Goal: Transaction & Acquisition: Purchase product/service

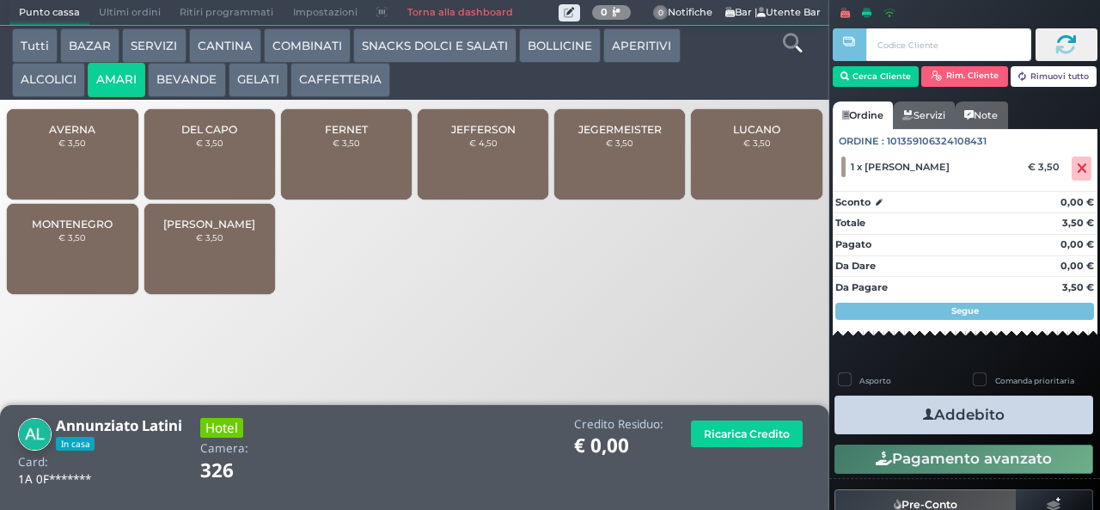
click at [923, 413] on icon "button" at bounding box center [928, 415] width 11 height 18
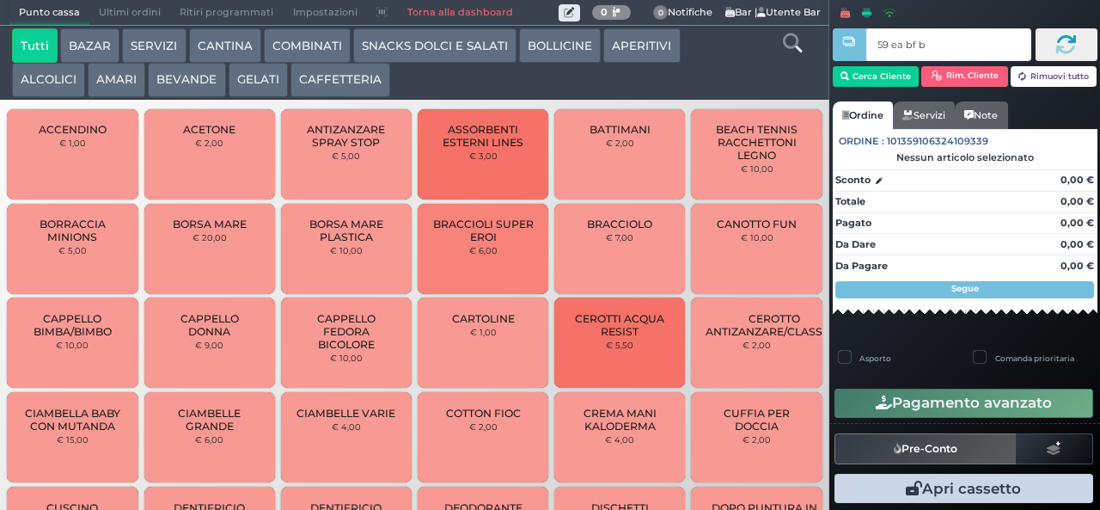
type input "59 ea bf b9"
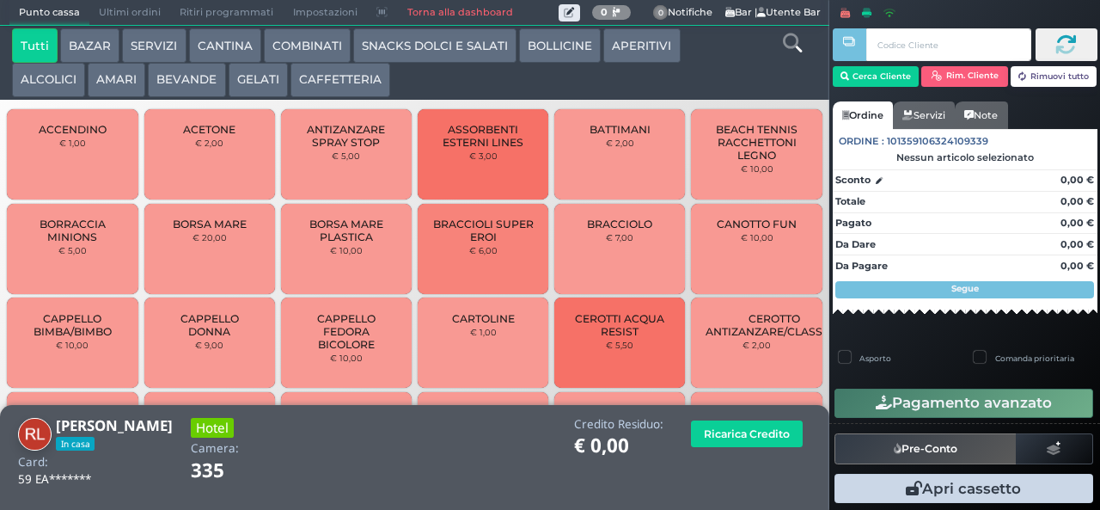
click at [117, 91] on button "AMARI" at bounding box center [117, 80] width 58 height 34
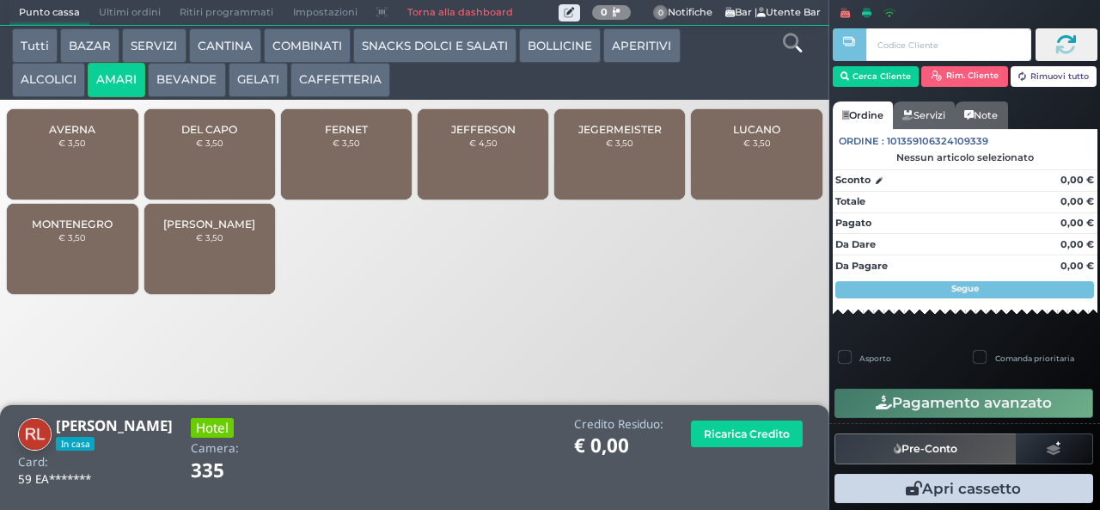
click at [731, 181] on div "LUCANO € 3,50" at bounding box center [756, 154] width 131 height 90
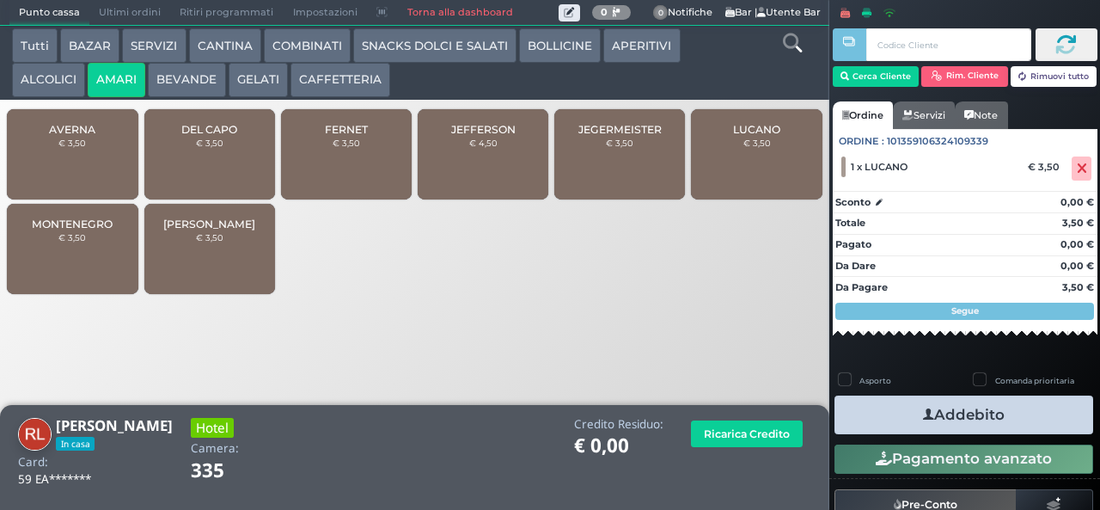
click at [606, 136] on span "JEGERMEISTER" at bounding box center [619, 129] width 83 height 13
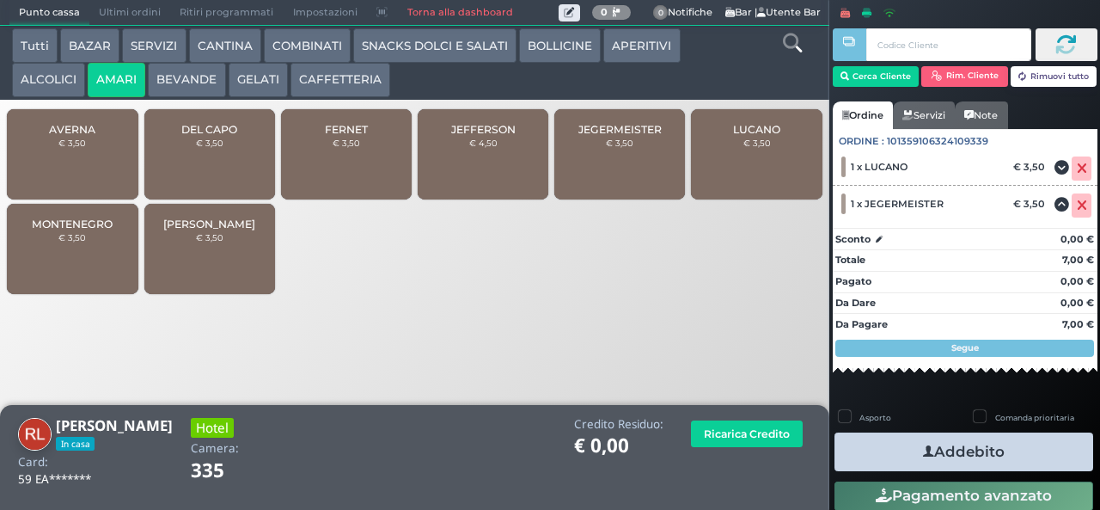
click at [50, 88] on button "ALCOLICI" at bounding box center [48, 80] width 73 height 34
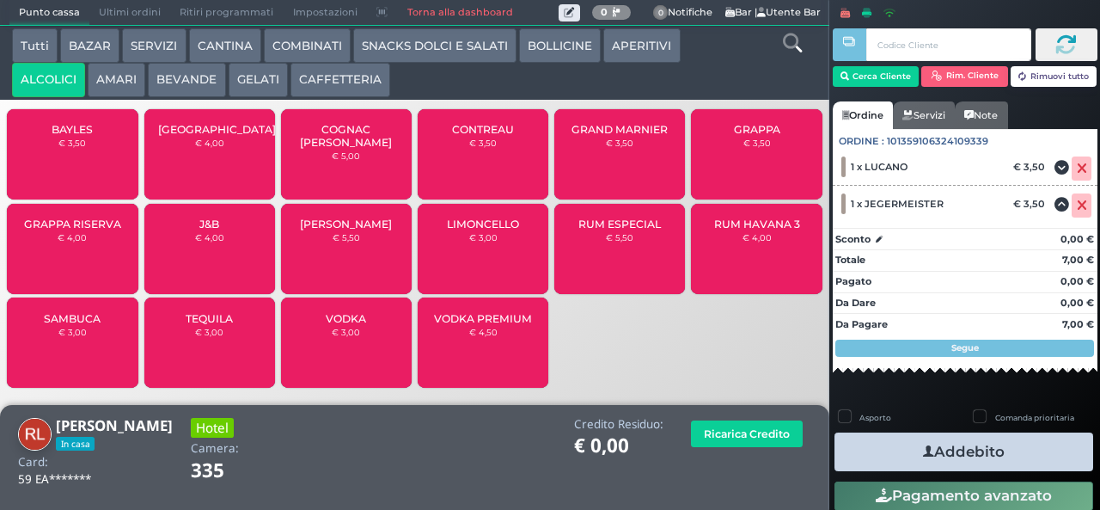
click at [472, 242] on small "€ 3,00" at bounding box center [483, 237] width 28 height 10
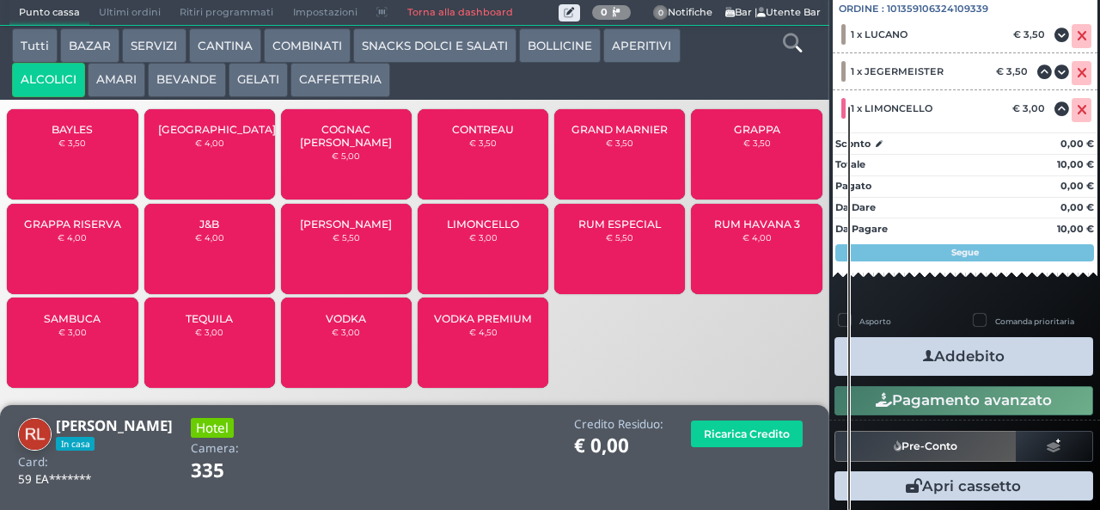
scroll to position [190, 0]
click at [1016, 356] on button "Addebito" at bounding box center [964, 356] width 259 height 39
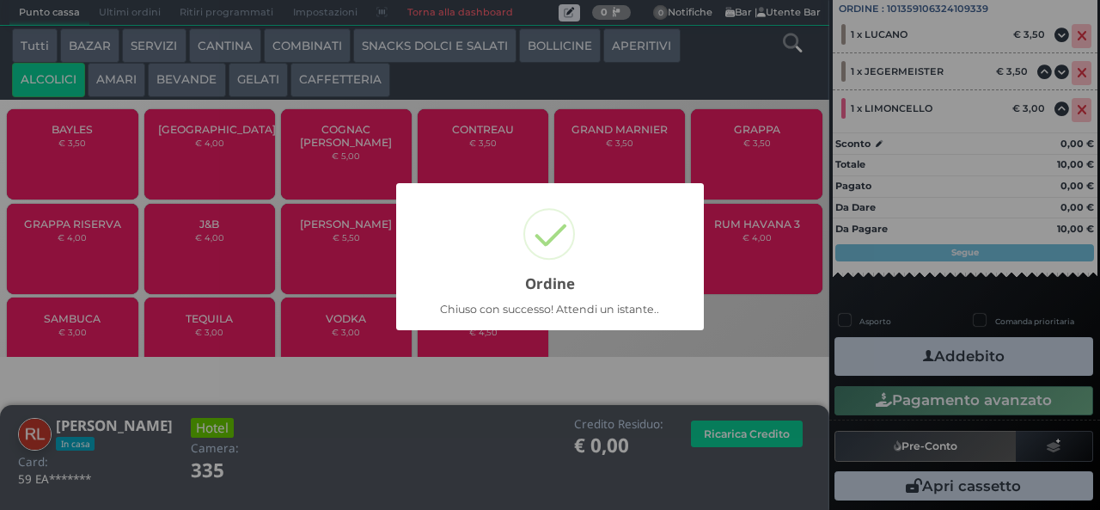
scroll to position [118, 0]
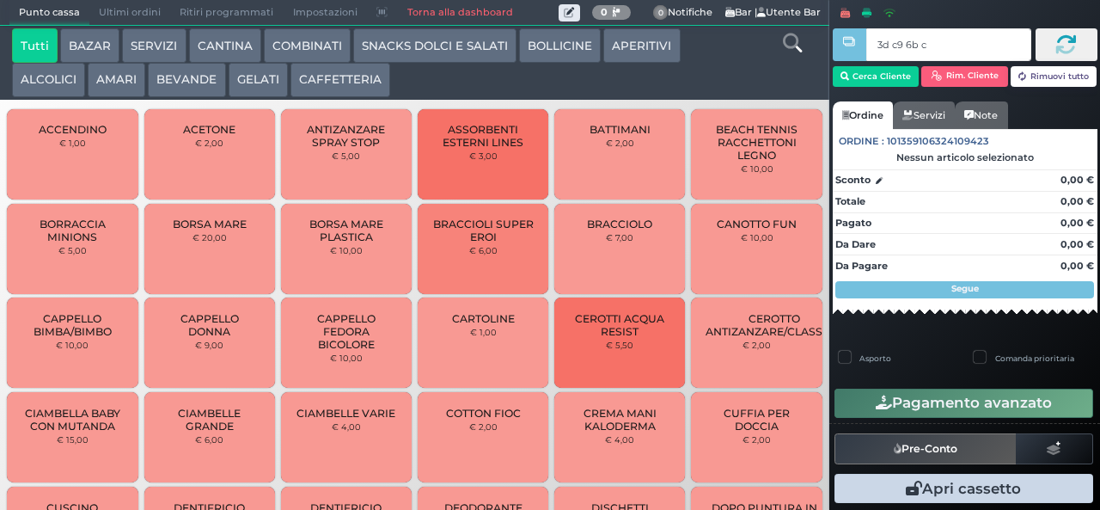
type input "3d c9 6b c3"
click at [0, 0] on div at bounding box center [0, 0] width 0 height 0
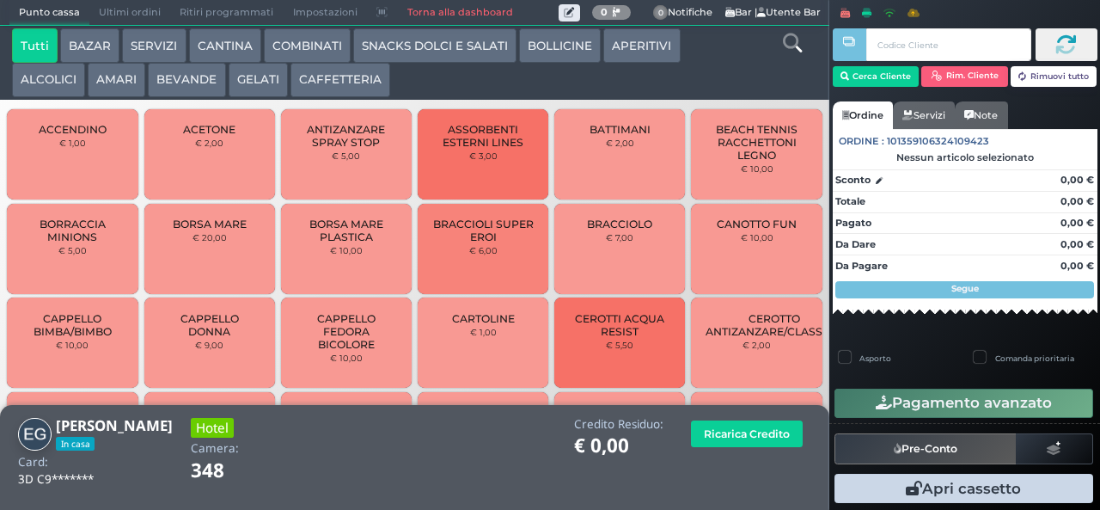
click at [132, 81] on button "AMARI" at bounding box center [117, 80] width 58 height 34
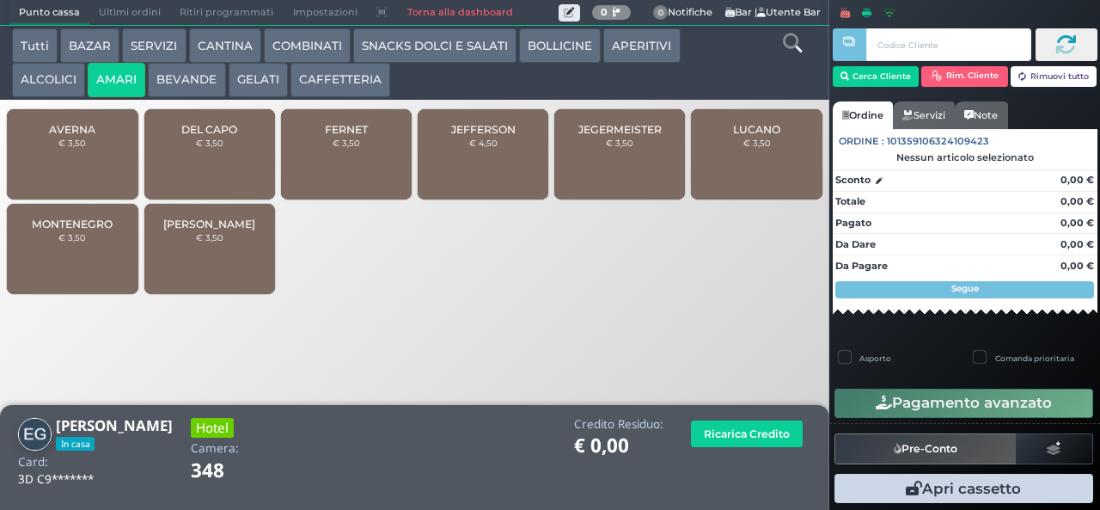
click at [93, 230] on span "MONTENEGRO" at bounding box center [72, 223] width 81 height 13
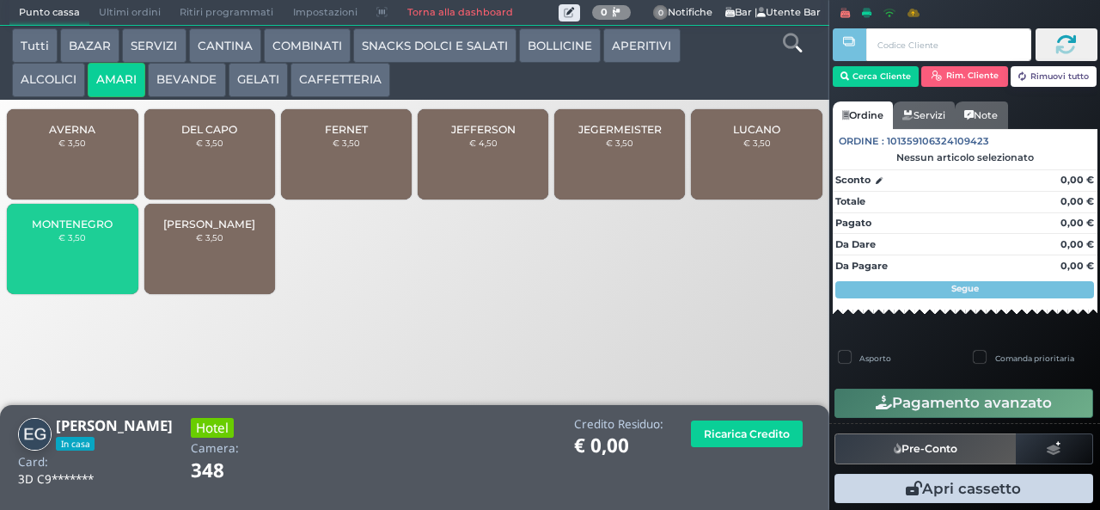
click at [63, 76] on button "ALCOLICI" at bounding box center [48, 80] width 73 height 34
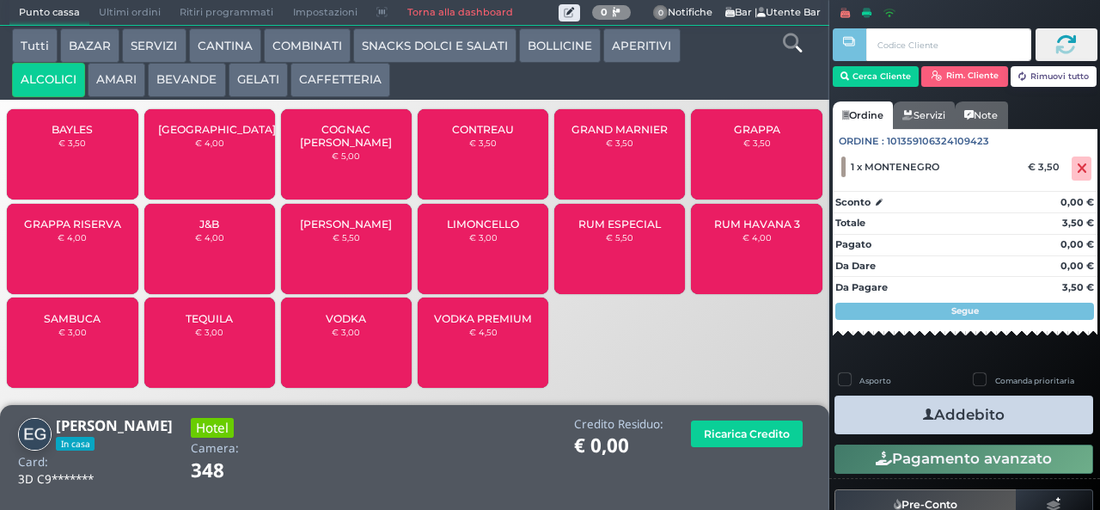
click at [65, 337] on small "€ 3,00" at bounding box center [72, 332] width 28 height 10
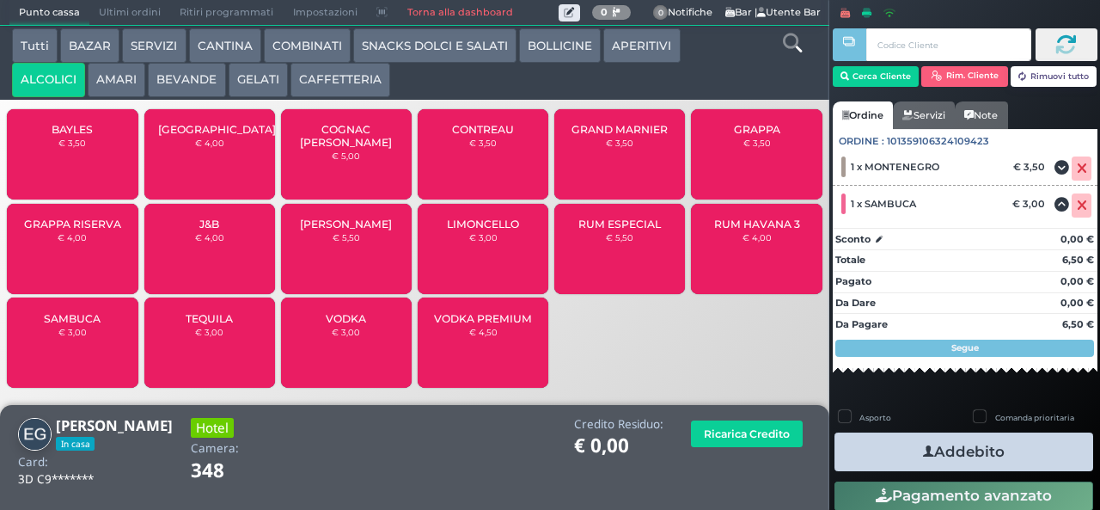
click at [951, 449] on button "Addebito" at bounding box center [964, 451] width 259 height 39
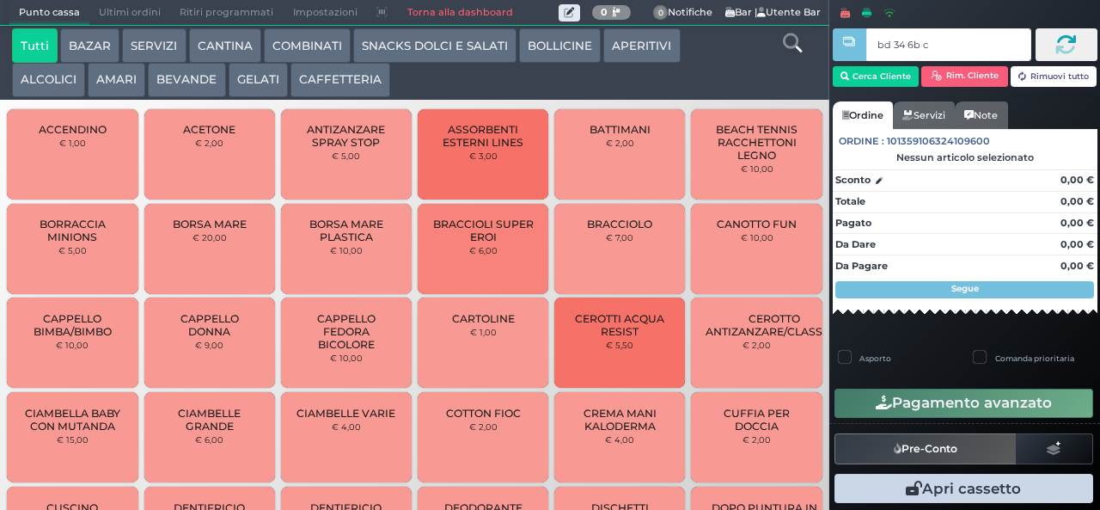
type input "bd 34 6b c3"
click at [0, 0] on div at bounding box center [0, 0] width 0 height 0
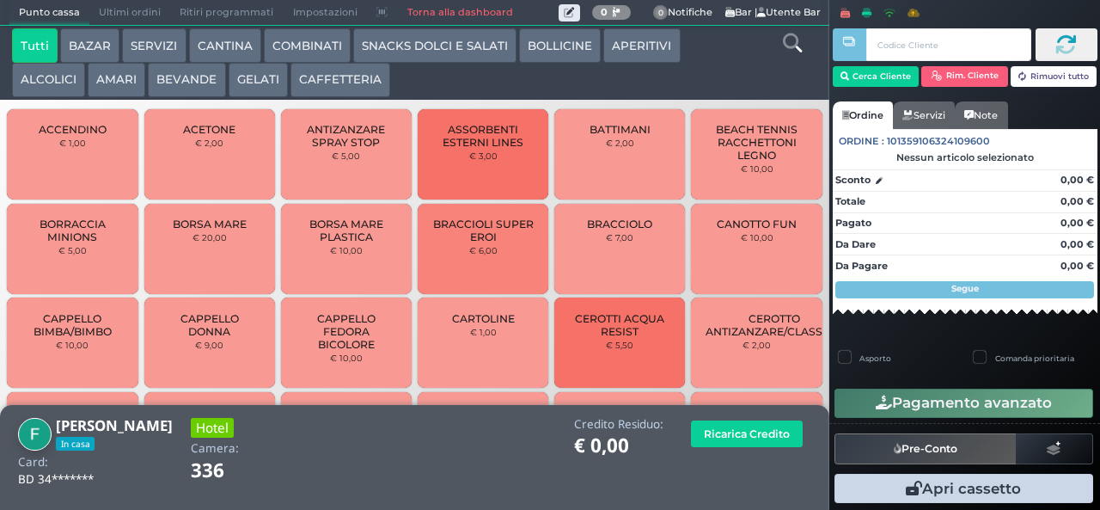
click at [267, 81] on button "GELATI" at bounding box center [258, 80] width 59 height 34
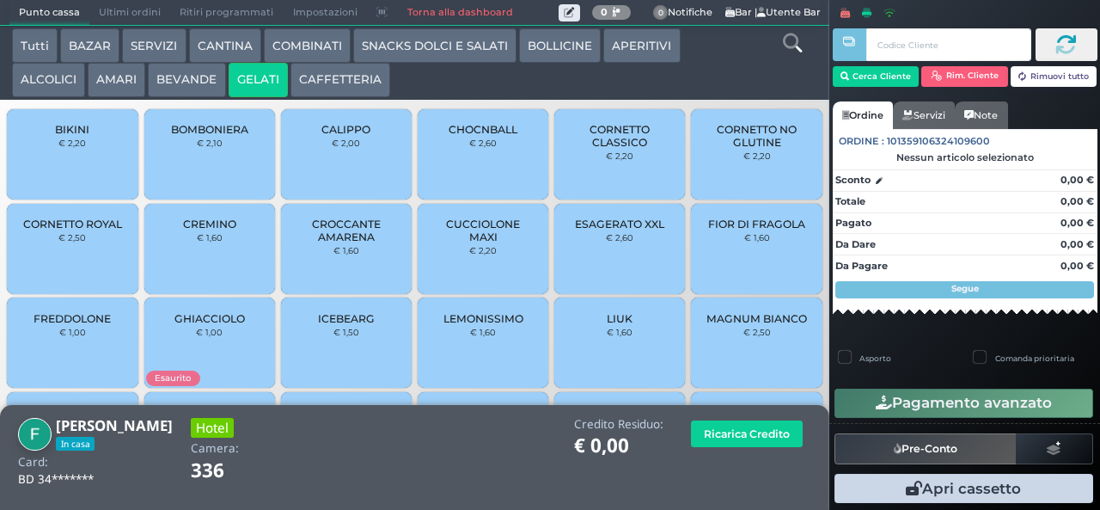
click at [598, 149] on span "CORNETTO CLASSICO" at bounding box center [620, 136] width 102 height 26
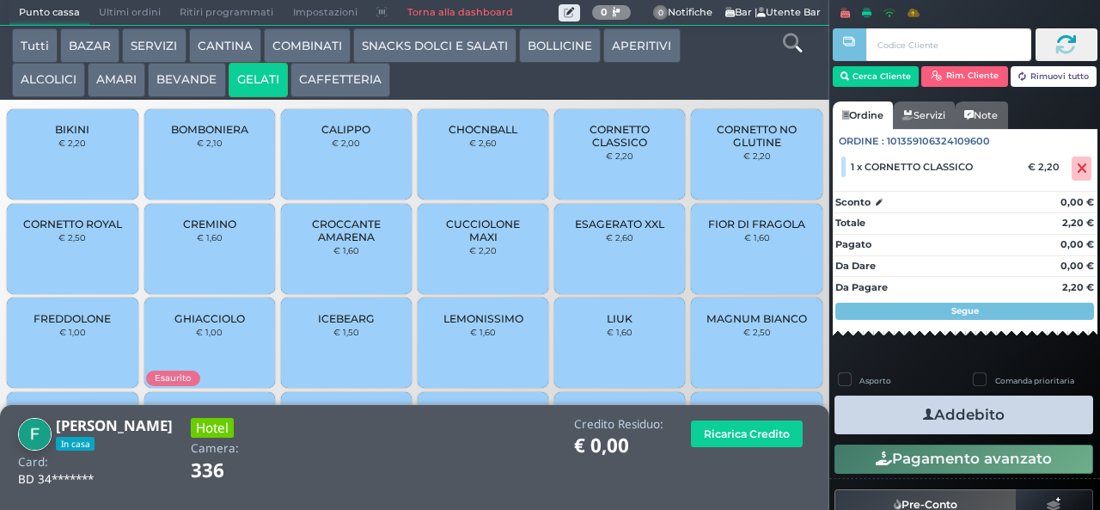
click at [925, 407] on icon "button" at bounding box center [928, 415] width 11 height 18
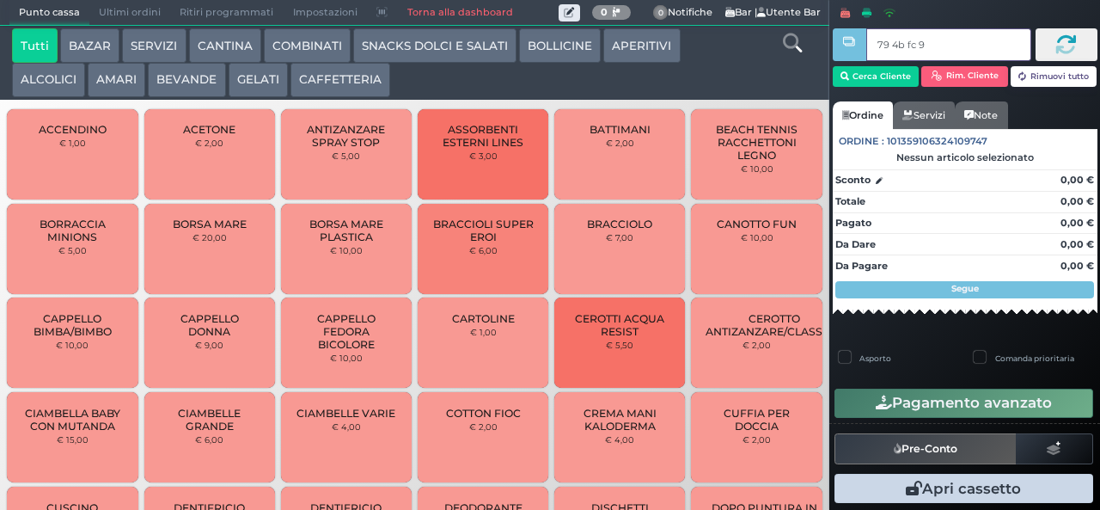
type input "79 4b fc 95"
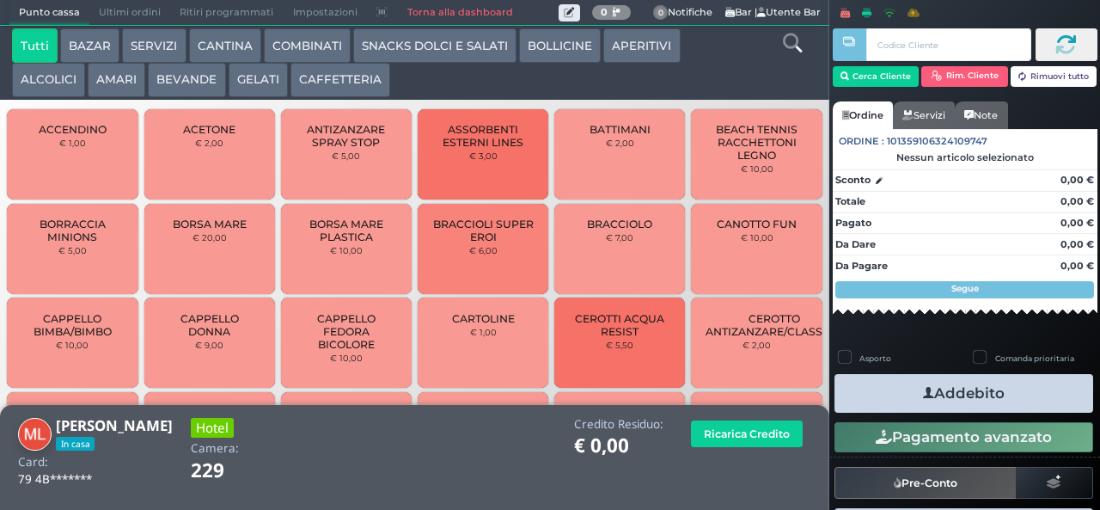
click at [46, 87] on button "ALCOLICI" at bounding box center [48, 80] width 73 height 34
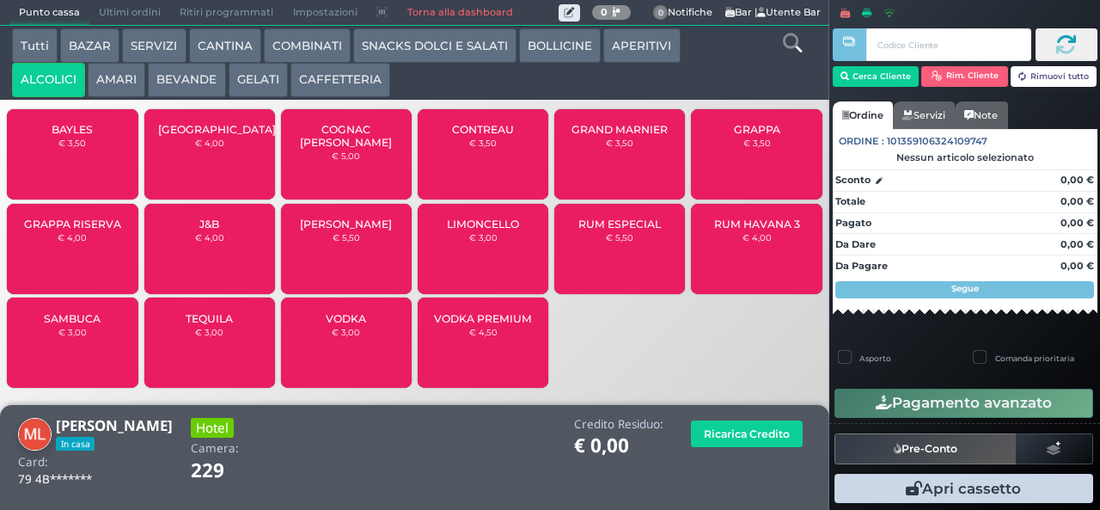
click at [82, 131] on span "BAYLES" at bounding box center [72, 129] width 41 height 13
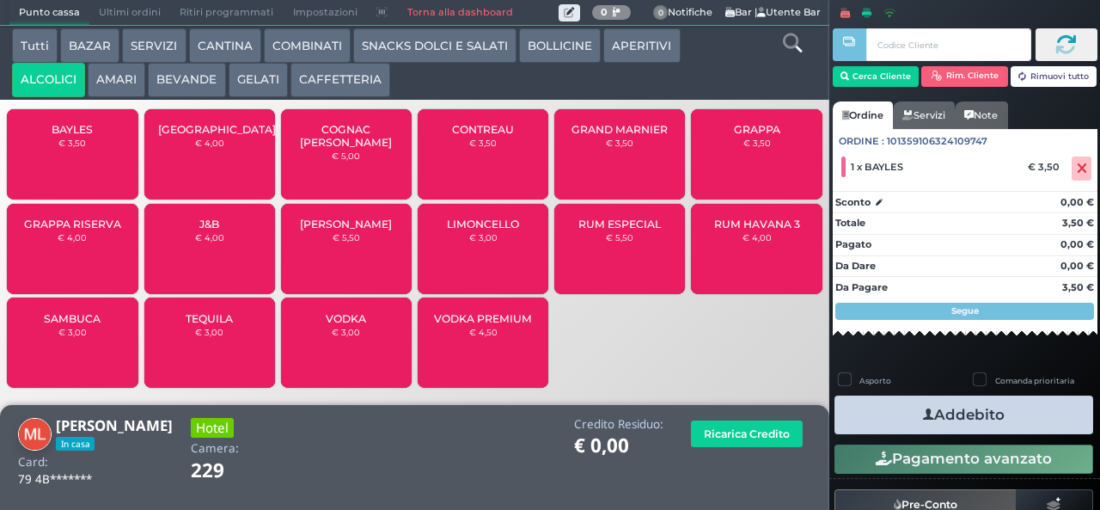
click at [96, 165] on div "BAYLES € 3,50" at bounding box center [72, 154] width 131 height 90
click at [299, 40] on button "COMBINATI" at bounding box center [307, 45] width 87 height 34
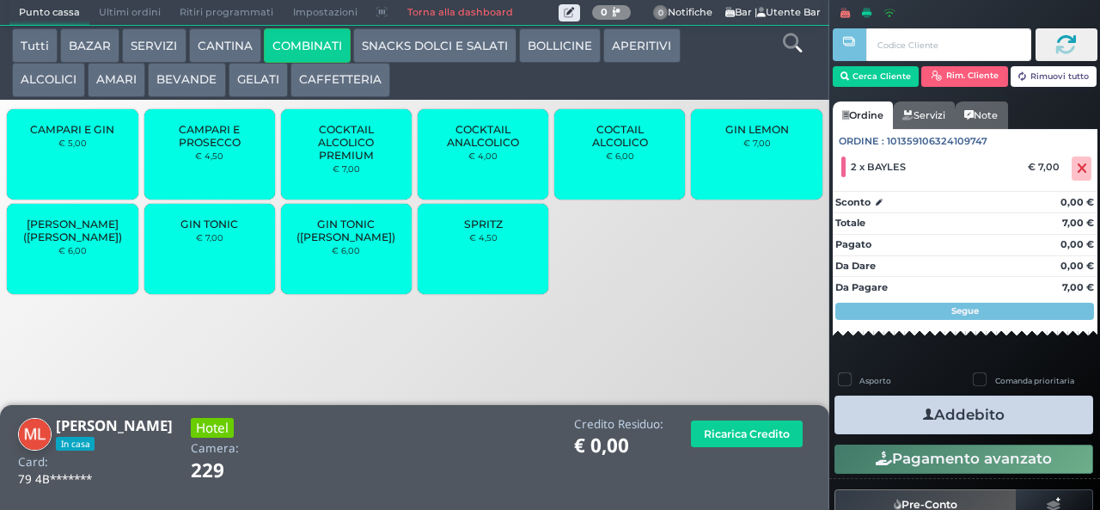
click at [227, 264] on div "GIN TONIC € 7,00" at bounding box center [209, 249] width 131 height 90
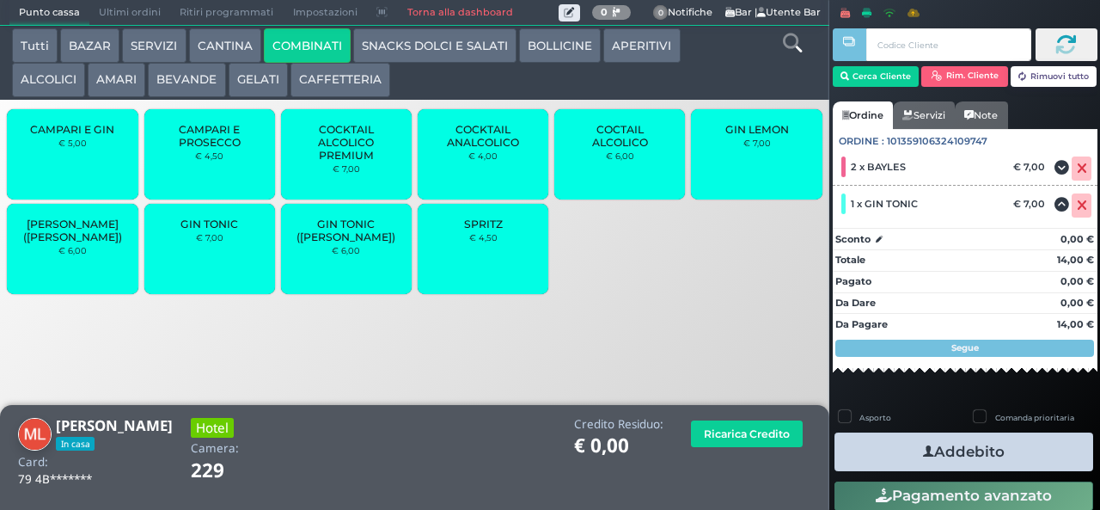
click at [208, 230] on span "GIN TONIC" at bounding box center [209, 223] width 58 height 13
click at [949, 445] on button "Addebito" at bounding box center [964, 451] width 259 height 39
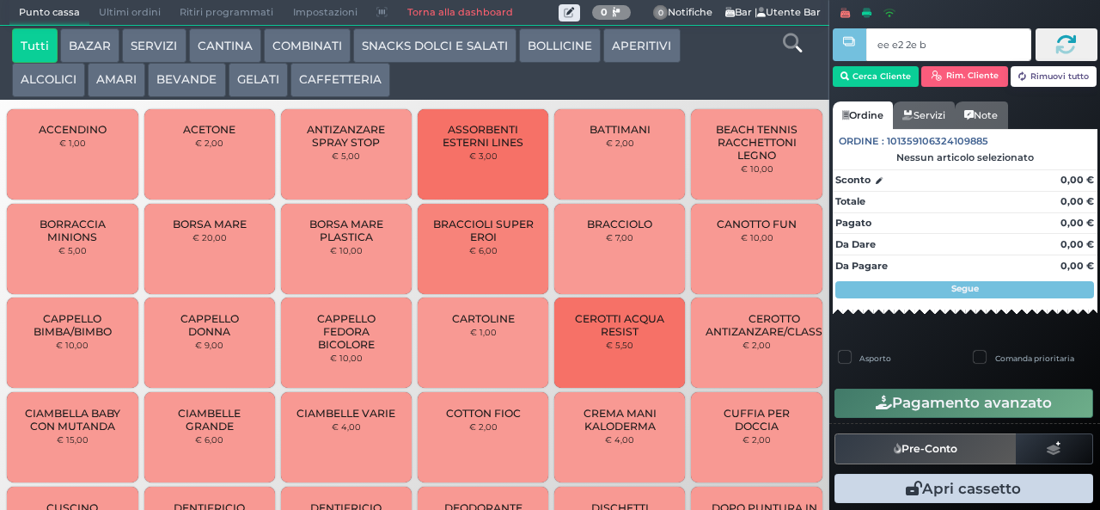
type input "ee e2 2e b9"
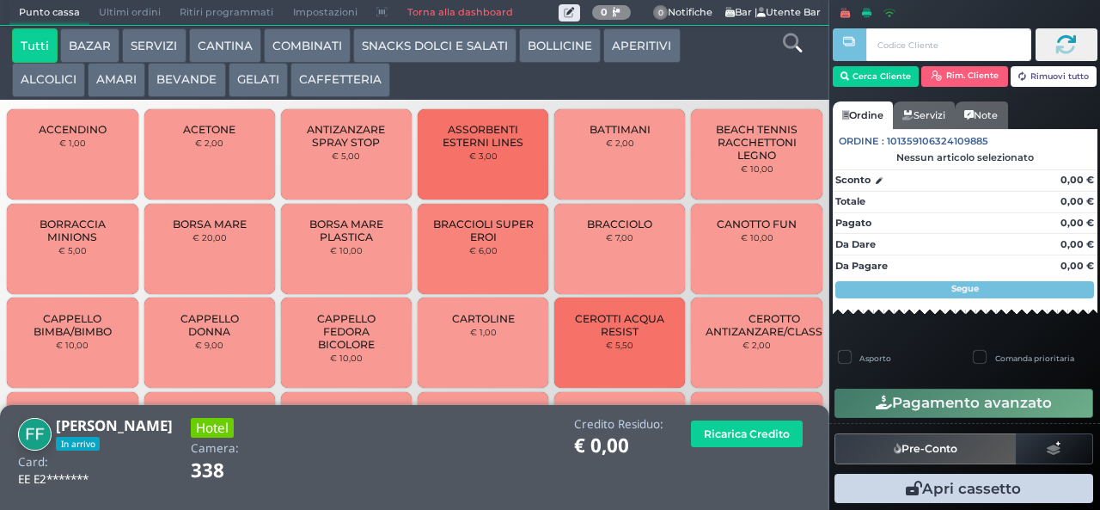
click at [117, 78] on button "AMARI" at bounding box center [117, 80] width 58 height 34
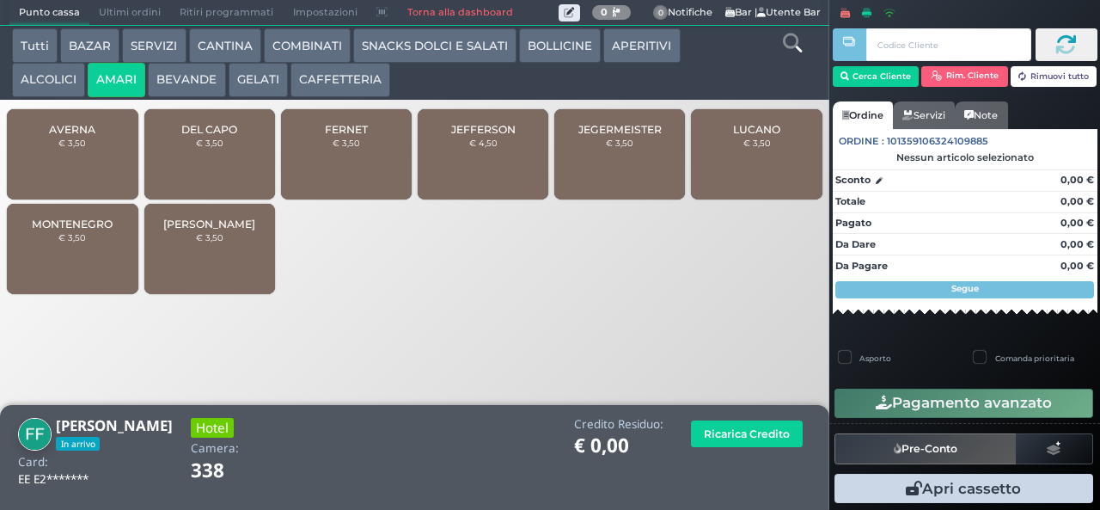
click at [41, 76] on button "ALCOLICI" at bounding box center [48, 80] width 73 height 34
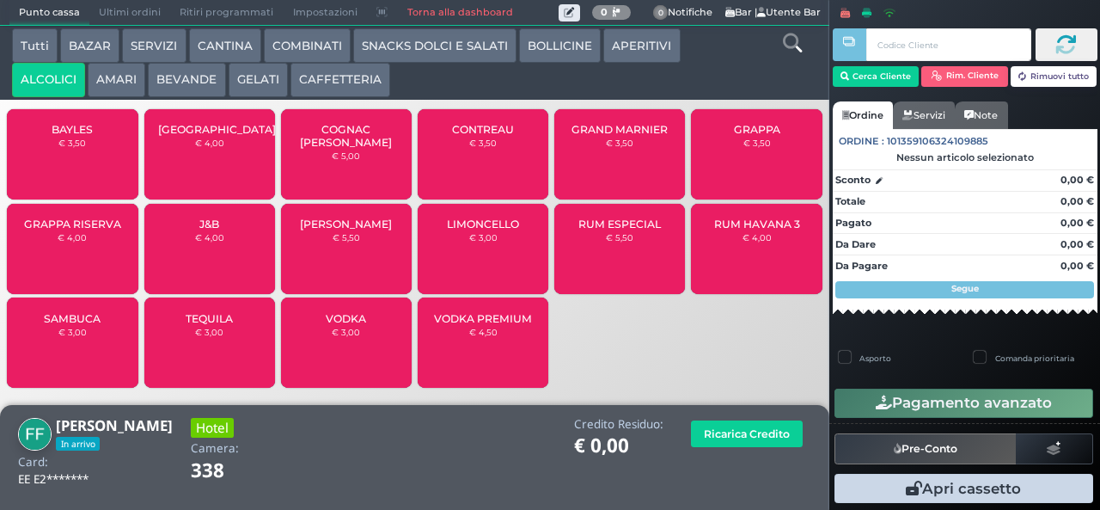
click at [638, 46] on button "APERITIVI" at bounding box center [641, 45] width 76 height 34
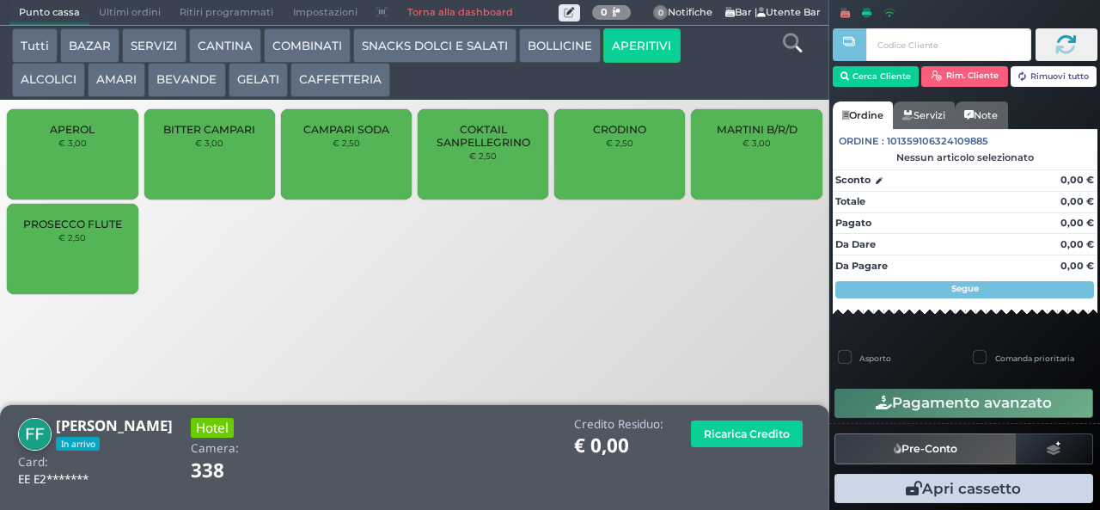
click at [316, 46] on button "COMBINATI" at bounding box center [307, 45] width 87 height 34
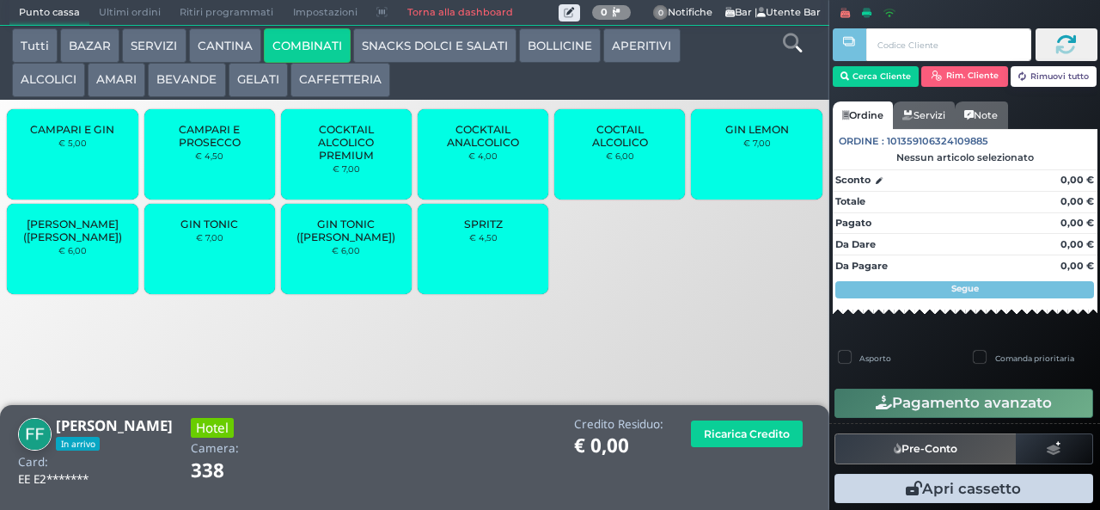
click at [497, 144] on span "COCKTAIL ANALCOLICO" at bounding box center [483, 136] width 102 height 26
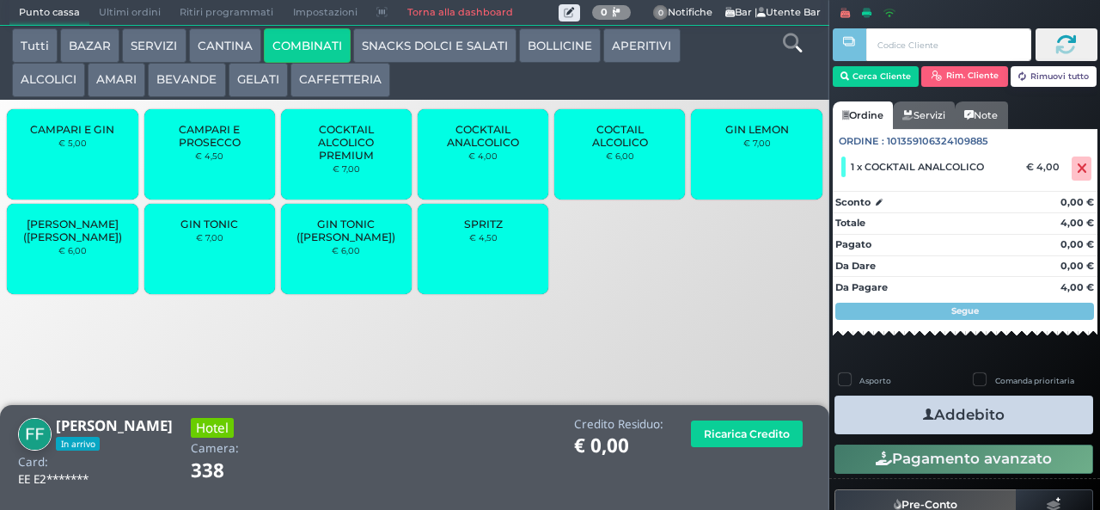
click at [773, 136] on span "GIN LEMON" at bounding box center [757, 129] width 64 height 13
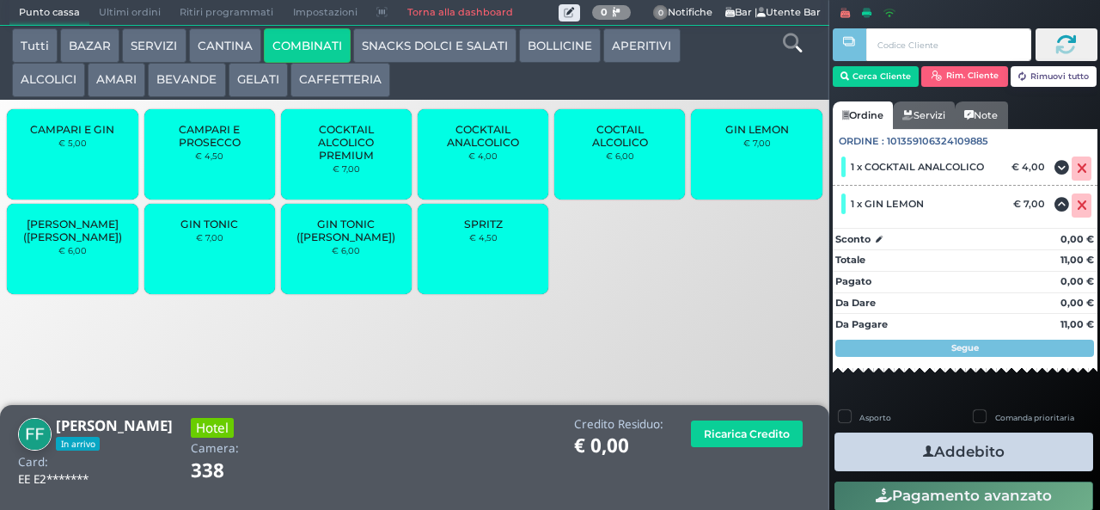
click at [760, 136] on span "GIN LEMON" at bounding box center [757, 129] width 64 height 13
click at [112, 81] on button "AMARI" at bounding box center [117, 80] width 58 height 34
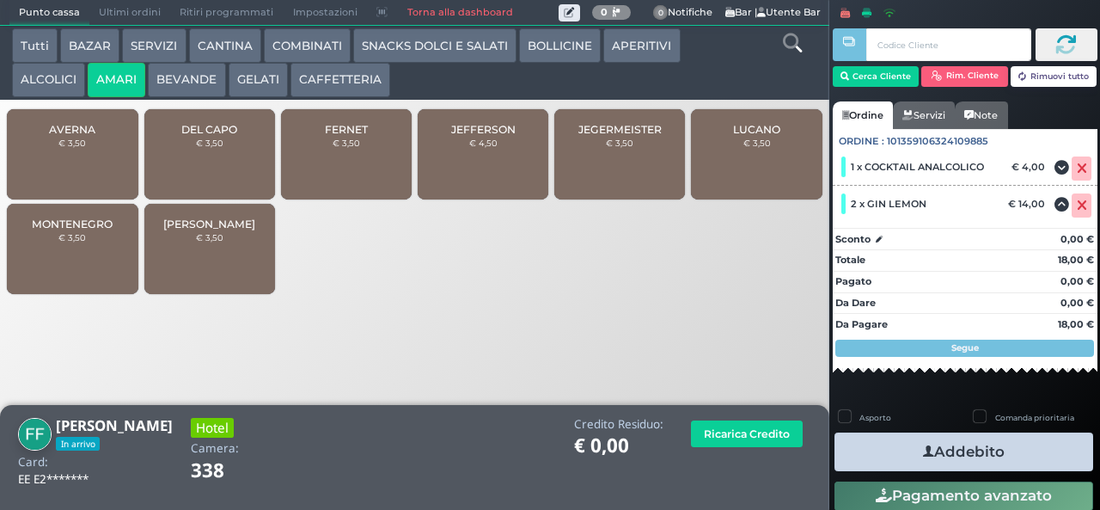
click at [500, 162] on div "JEFFERSON € 4,50" at bounding box center [483, 154] width 131 height 90
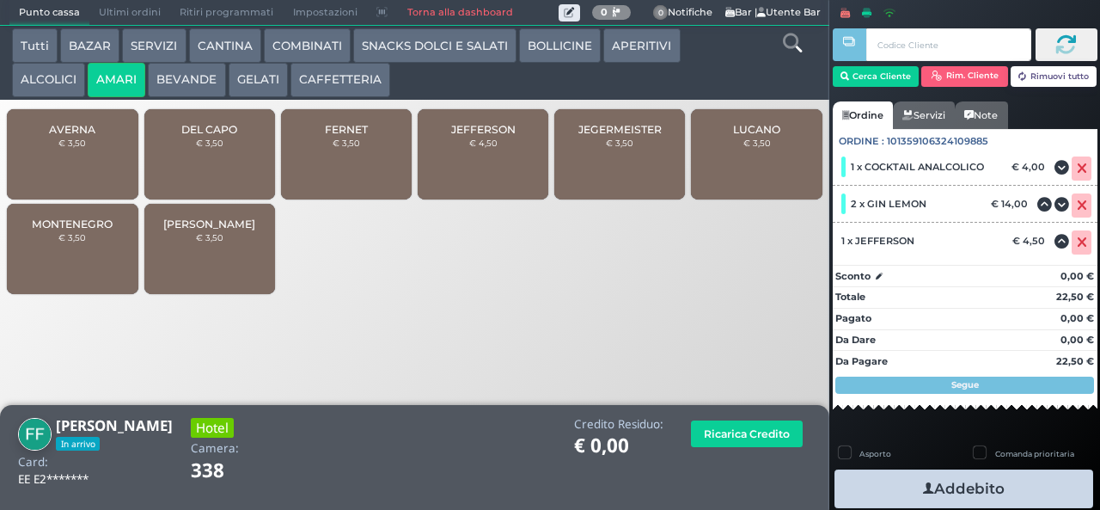
click at [486, 168] on div "JEFFERSON € 4,50" at bounding box center [483, 154] width 131 height 90
click at [978, 485] on button "Addebito" at bounding box center [964, 488] width 259 height 39
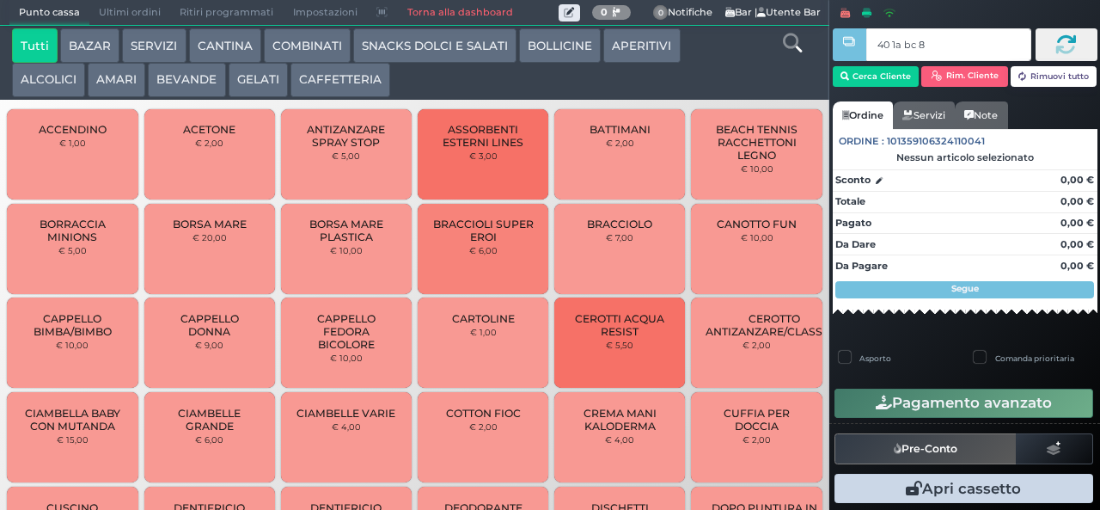
type input "40 1a bc 8b"
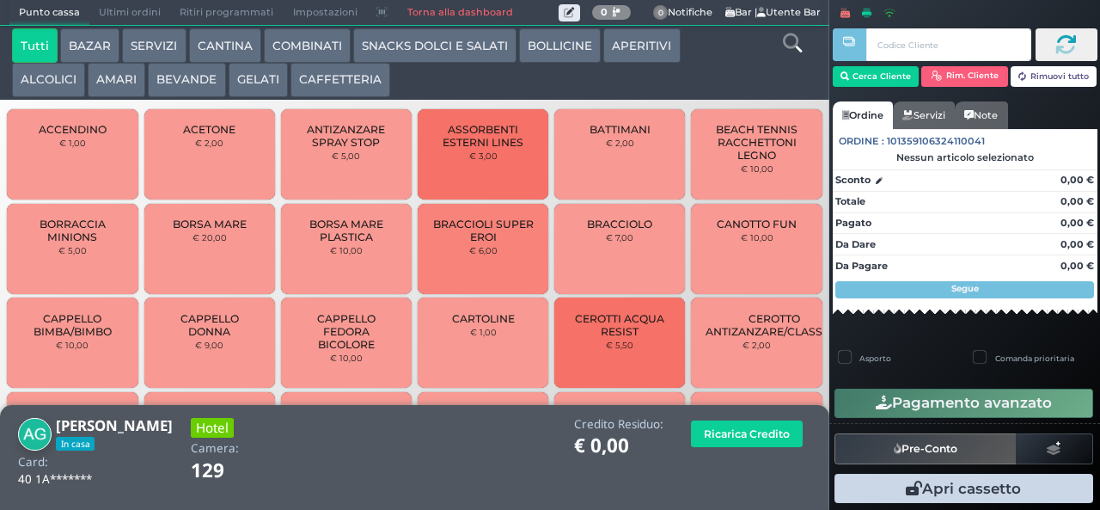
click at [317, 40] on button "COMBINATI" at bounding box center [307, 45] width 87 height 34
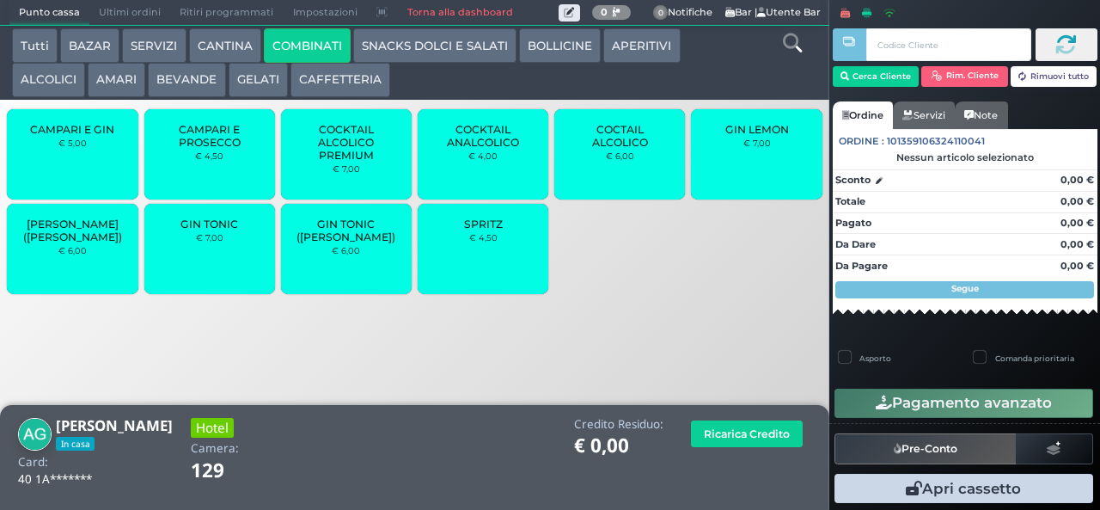
click at [639, 149] on span "COCTAIL ALCOLICO" at bounding box center [620, 136] width 102 height 26
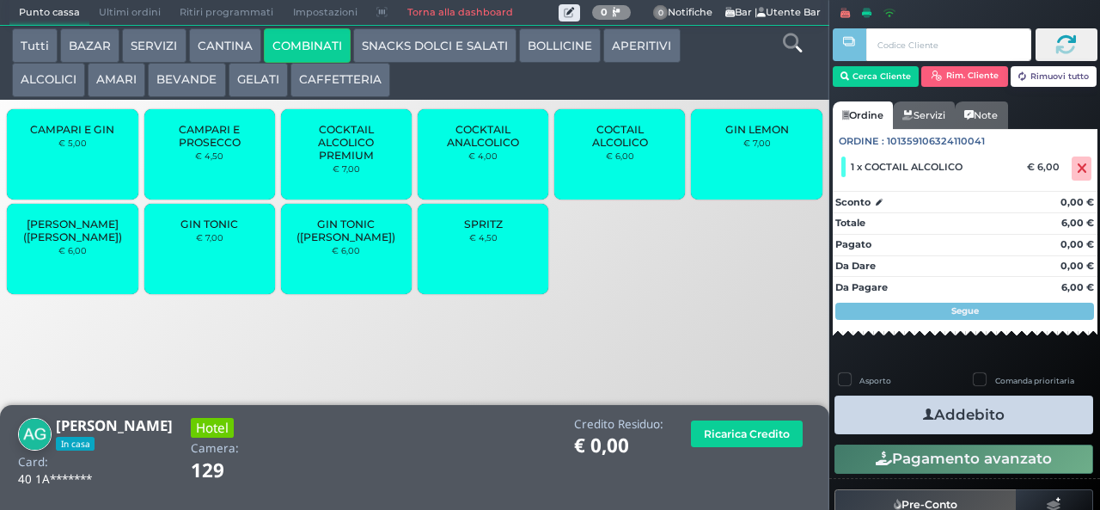
click at [1010, 415] on button "Addebito" at bounding box center [964, 414] width 259 height 39
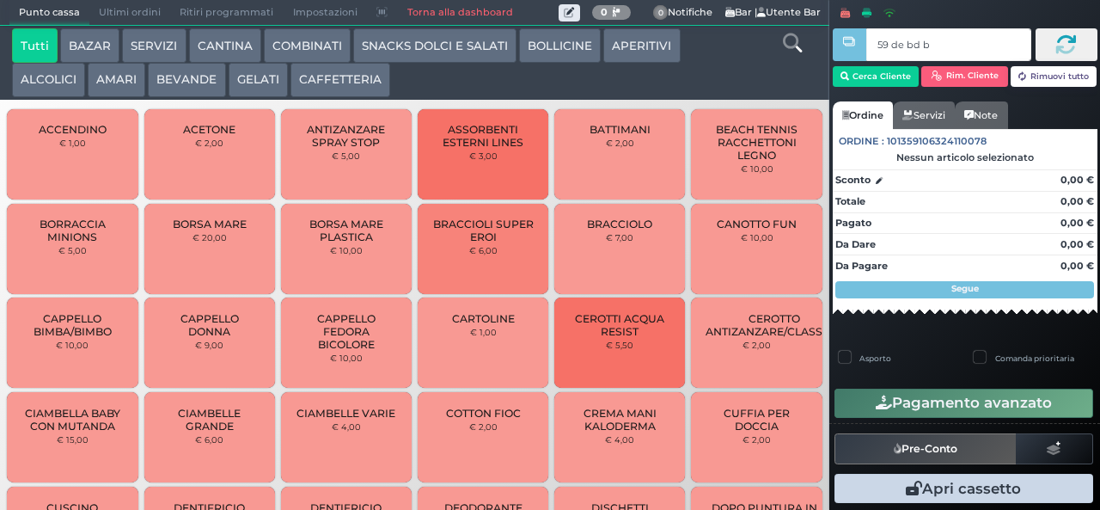
type input "59 de bd b9"
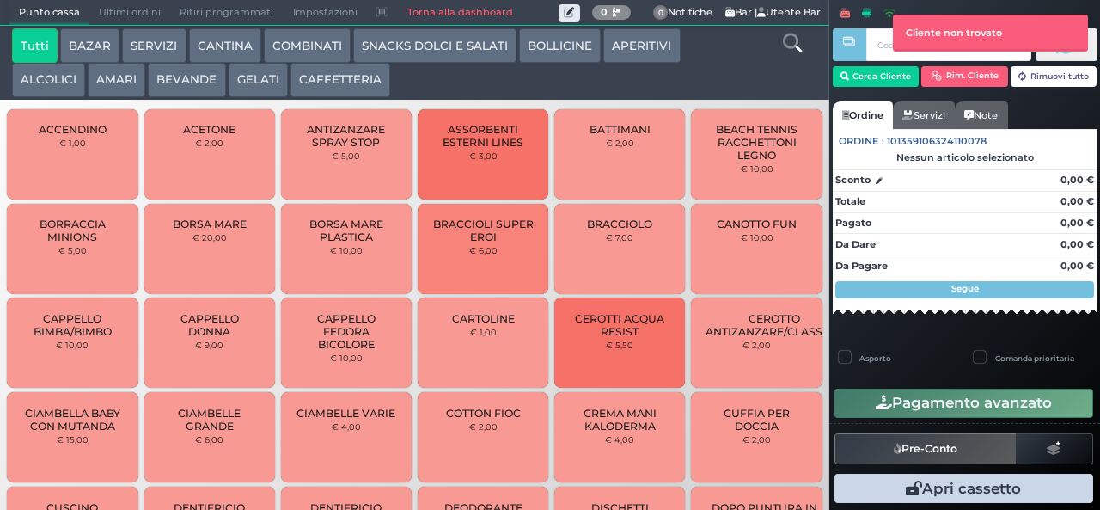
click at [308, 45] on button "COMBINATI" at bounding box center [307, 45] width 87 height 34
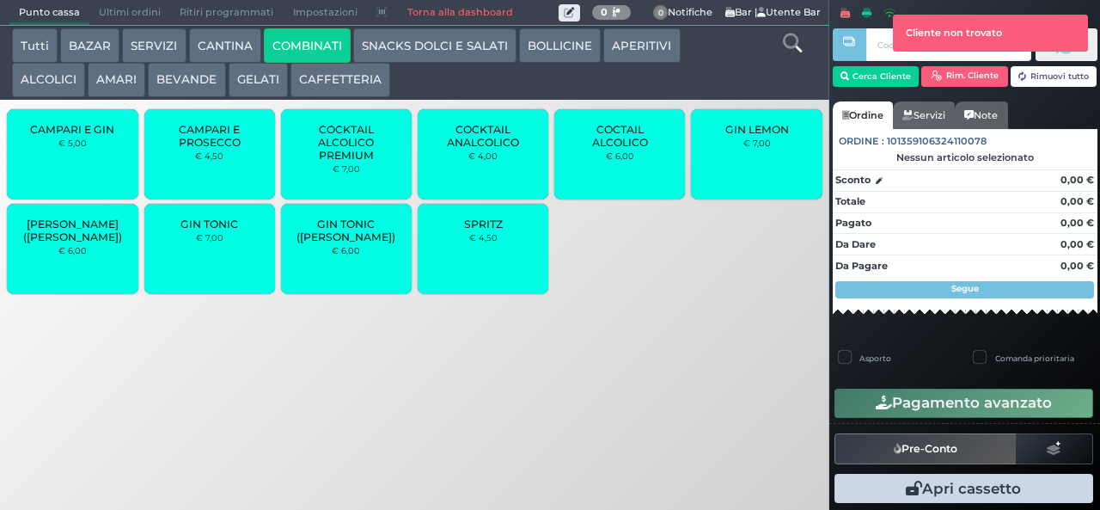
click at [355, 162] on span "COCKTAIL ALCOLICO PREMIUM" at bounding box center [347, 142] width 102 height 39
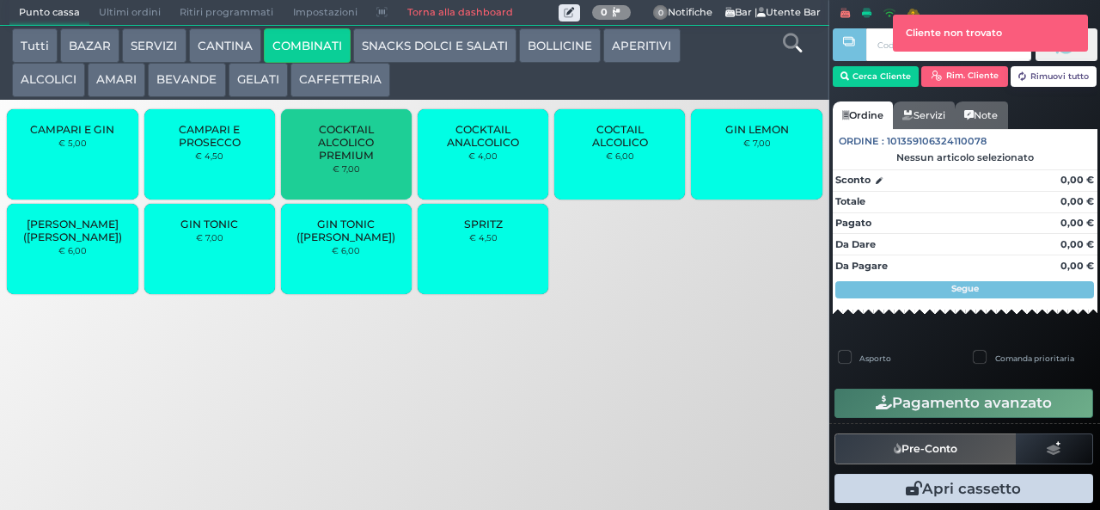
click at [361, 156] on span "COCKTAIL ALCOLICO PREMIUM" at bounding box center [347, 142] width 102 height 39
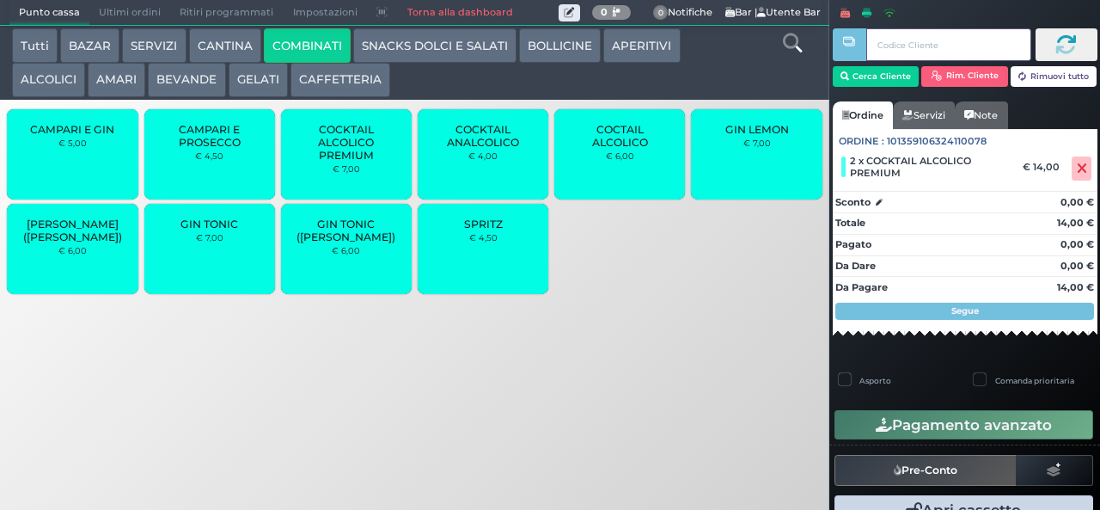
click at [880, 41] on input "text" at bounding box center [948, 44] width 164 height 33
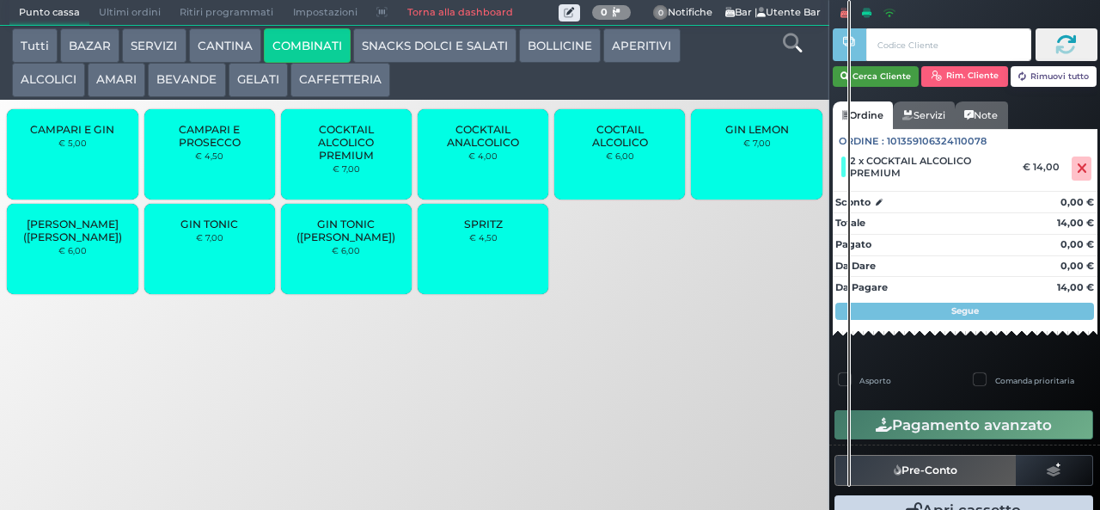
click at [873, 70] on button "Cerca Cliente" at bounding box center [876, 76] width 87 height 21
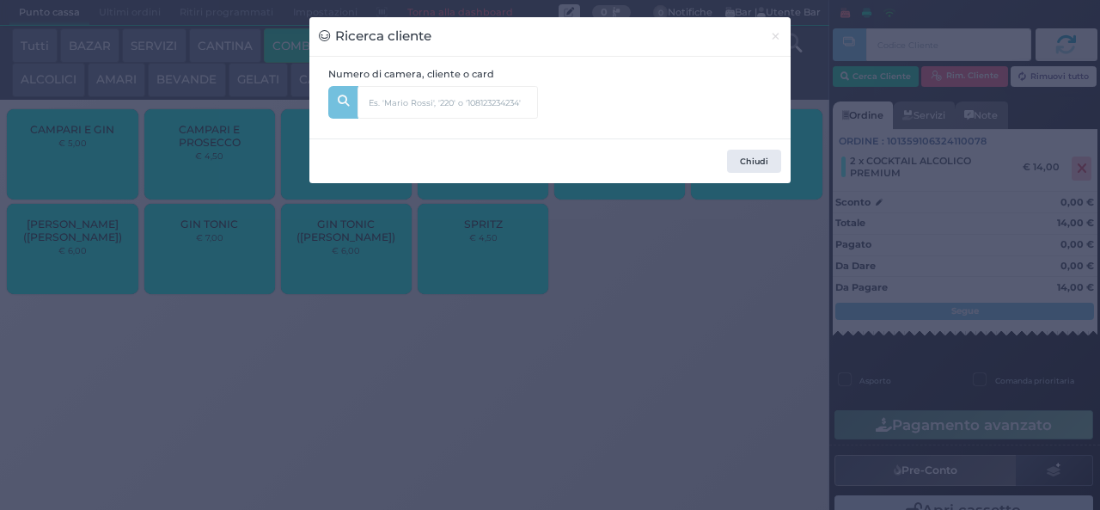
click at [392, 81] on div "Numero di camera, cliente o card" at bounding box center [433, 98] width 229 height 62
click at [394, 101] on input "text" at bounding box center [448, 102] width 180 height 33
type input "137"
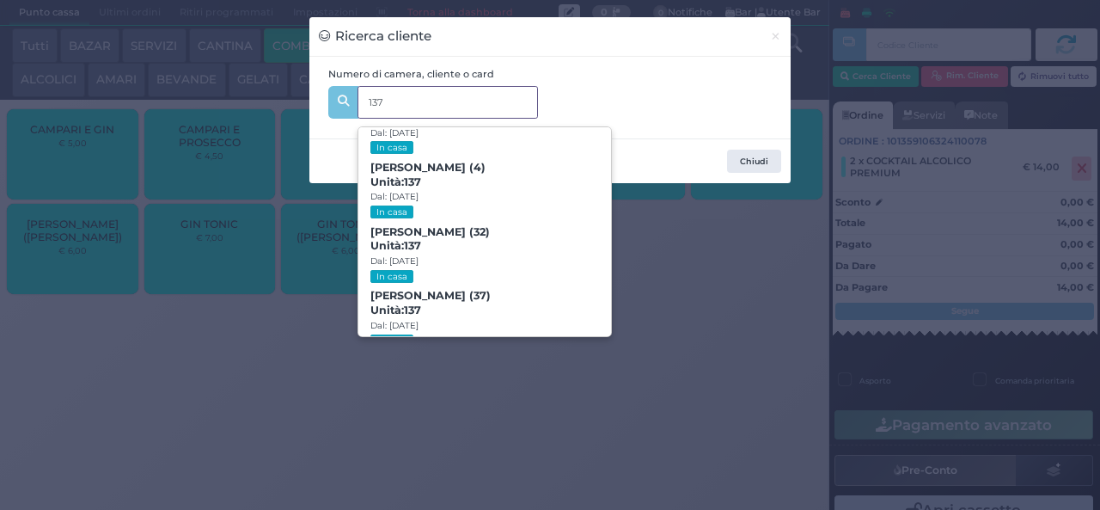
scroll to position [78, 0]
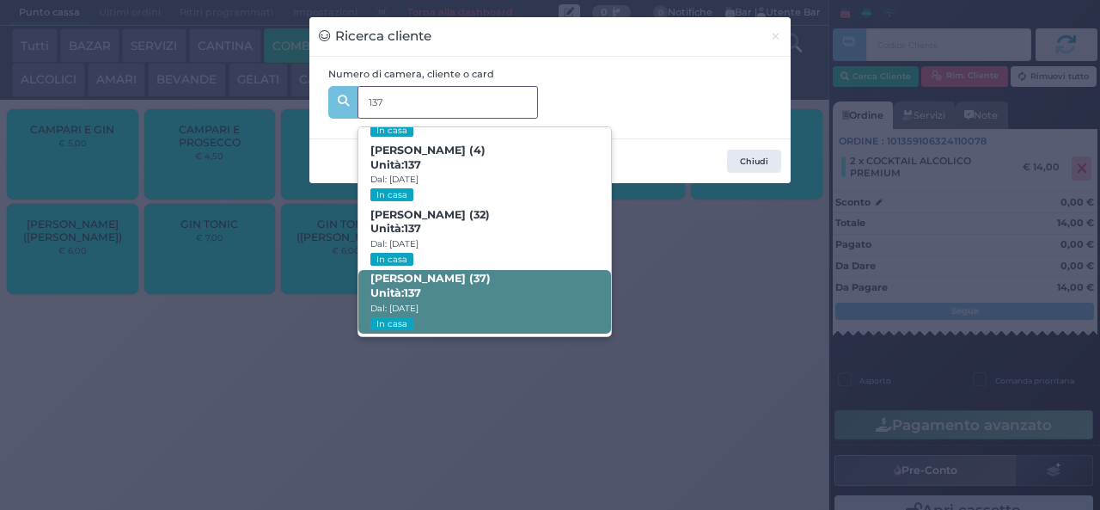
click at [443, 306] on span "GIOVANNI GRECO (37) Unità: 137 Dal: 11/09/2025 In casa" at bounding box center [484, 302] width 252 height 64
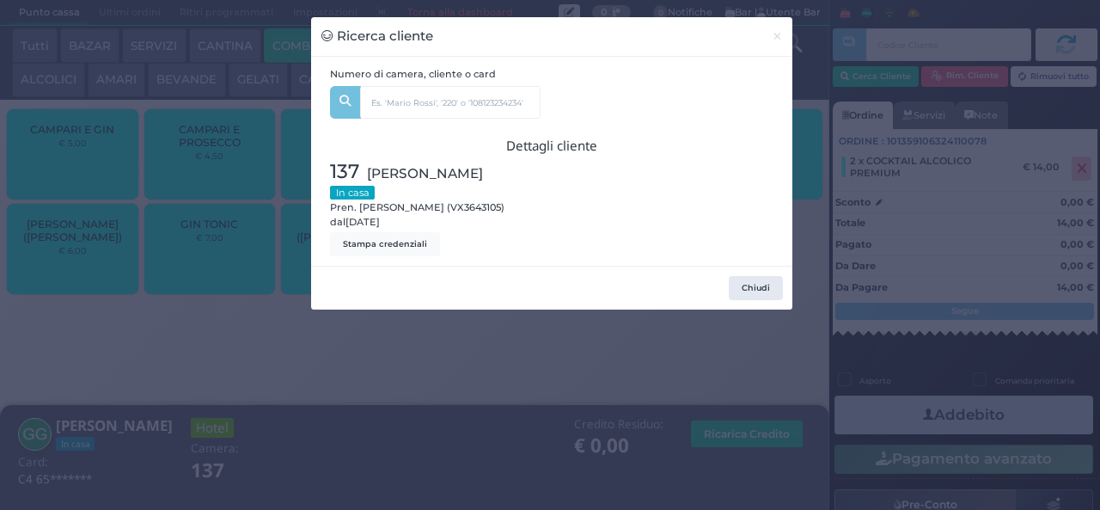
click at [471, 388] on div "Ricerca cliente × Numero di camera, cliente o card 137 ANTONIO GRECO (0) Unità:…" at bounding box center [550, 255] width 1100 height 510
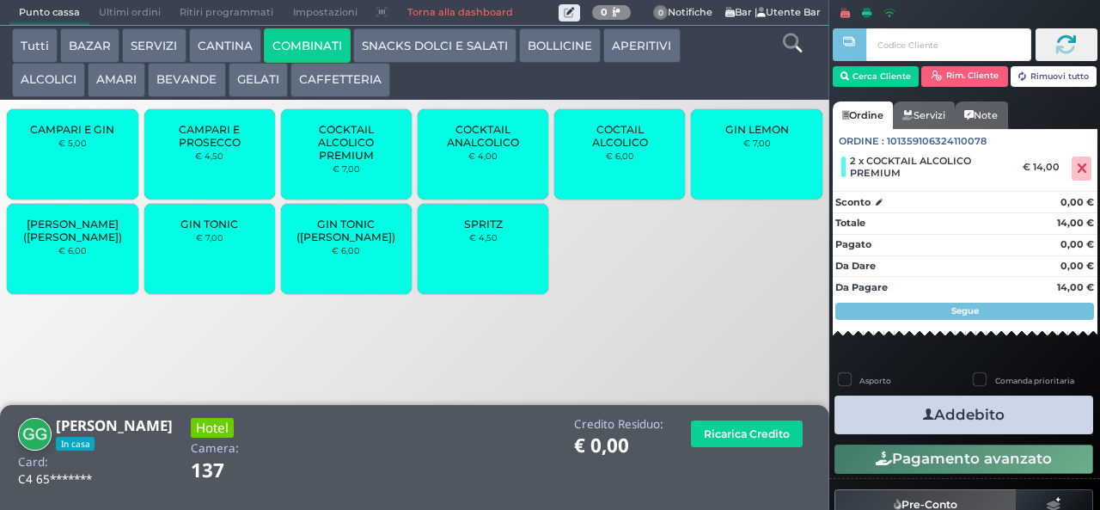
click at [923, 409] on icon "button" at bounding box center [928, 415] width 11 height 18
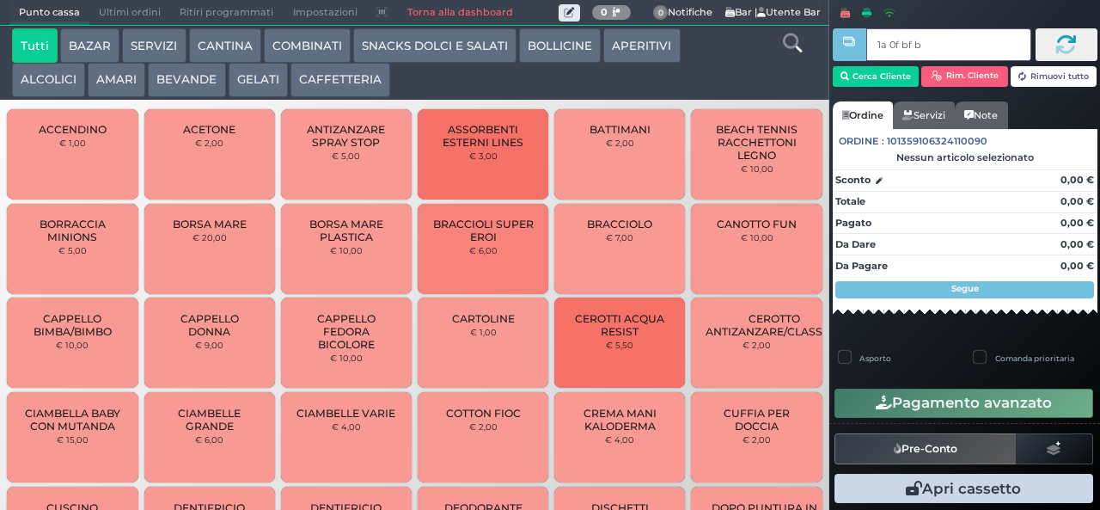
type input "1a 0f bf b9"
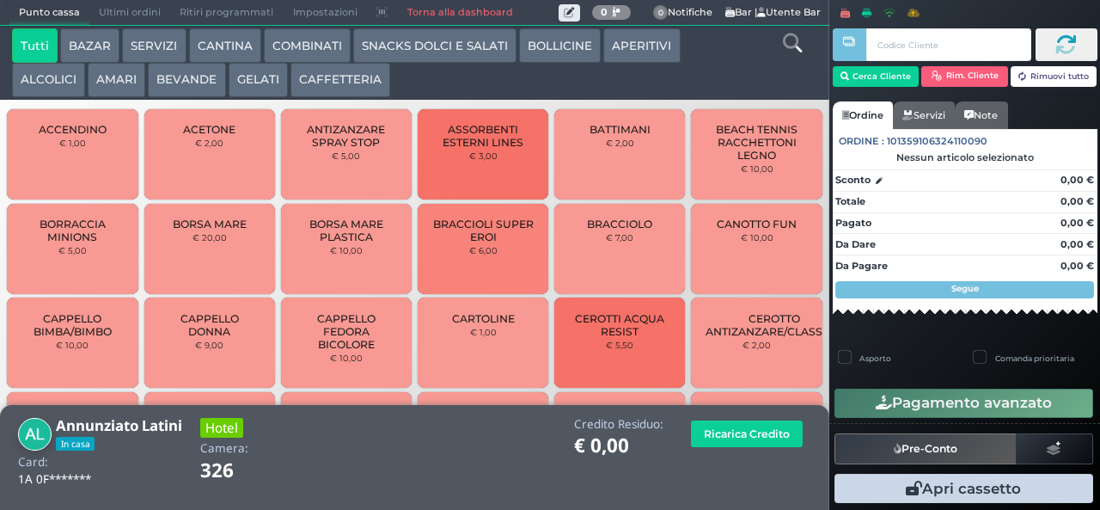
click at [194, 85] on button "BEVANDE" at bounding box center [186, 80] width 77 height 34
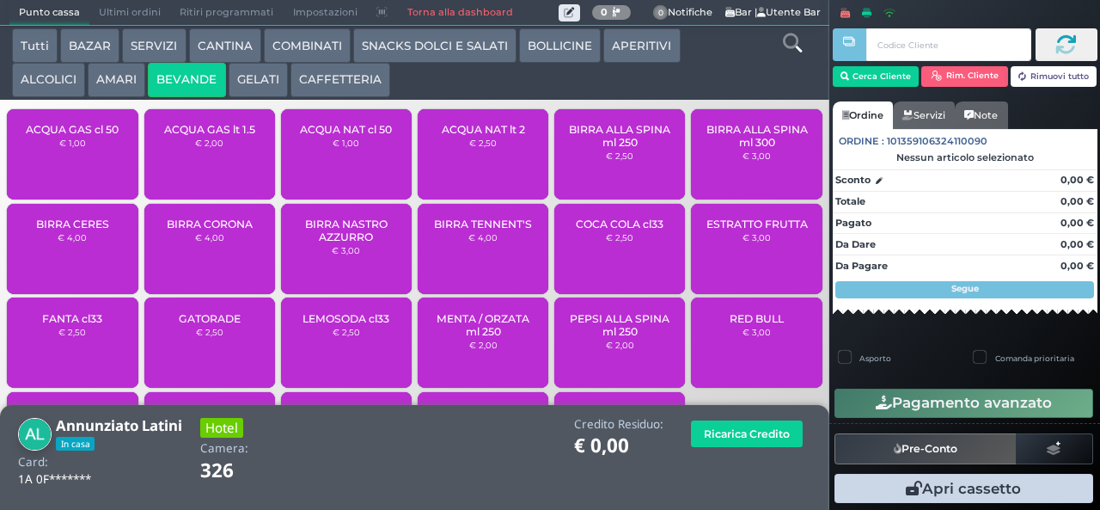
click at [204, 136] on span "ACQUA GAS lt 1.5" at bounding box center [209, 129] width 91 height 13
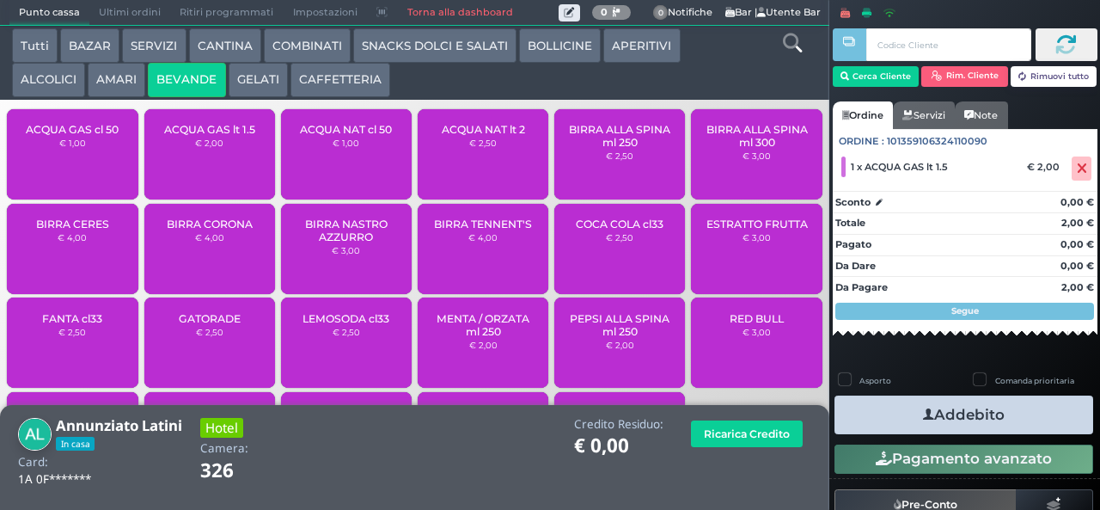
click at [953, 419] on button "Addebito" at bounding box center [964, 414] width 259 height 39
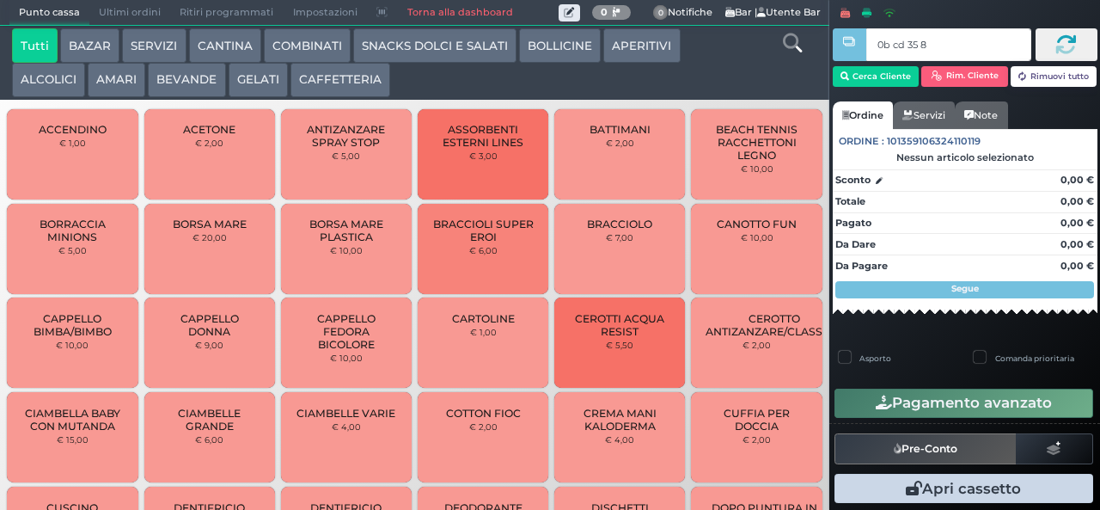
type input "0b cd 35 8b"
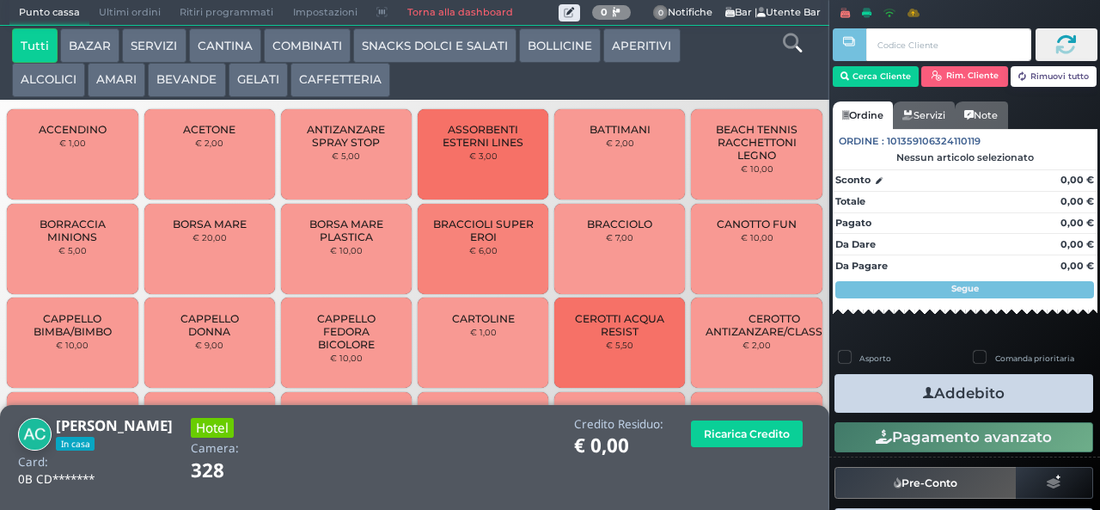
click at [651, 52] on button "APERITIVI" at bounding box center [641, 45] width 76 height 34
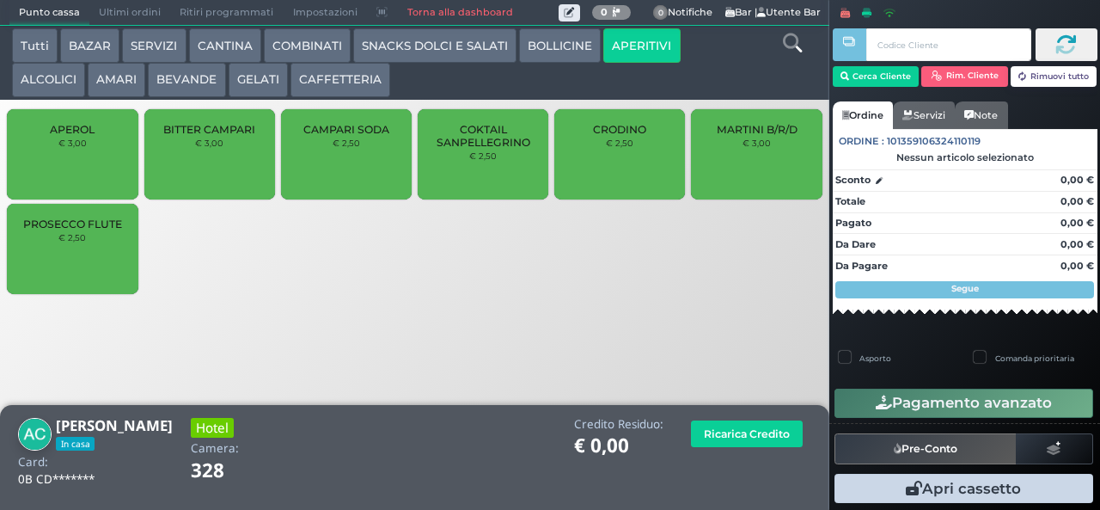
click at [631, 136] on span "CRODINO" at bounding box center [619, 129] width 53 height 13
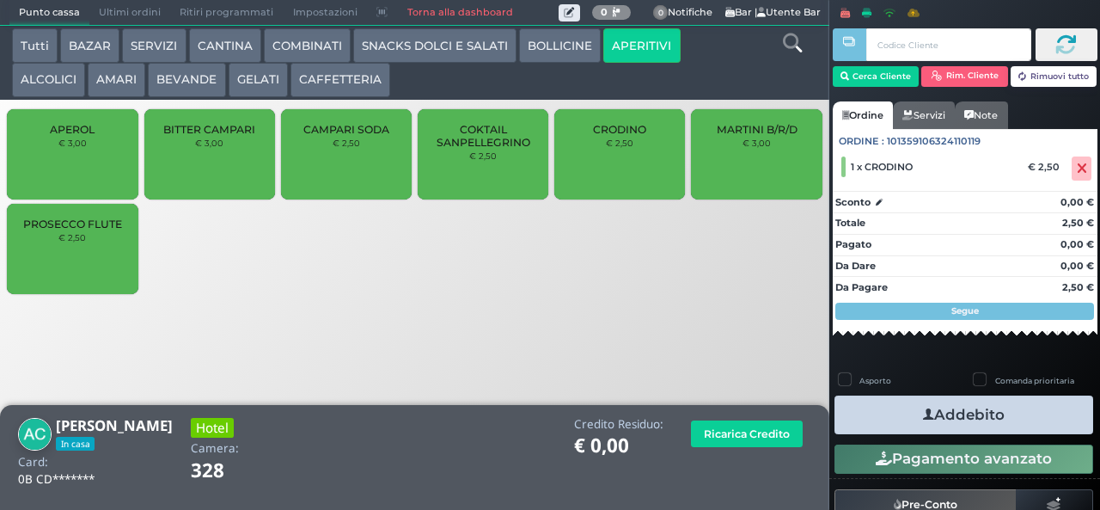
click at [120, 76] on button "AMARI" at bounding box center [117, 80] width 58 height 34
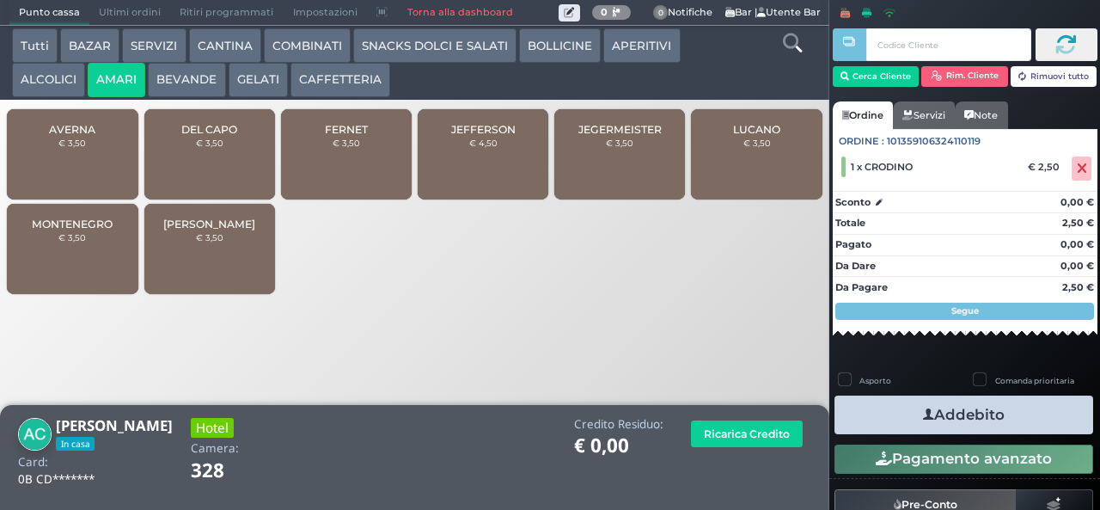
click at [67, 230] on span "MONTENEGRO" at bounding box center [72, 223] width 81 height 13
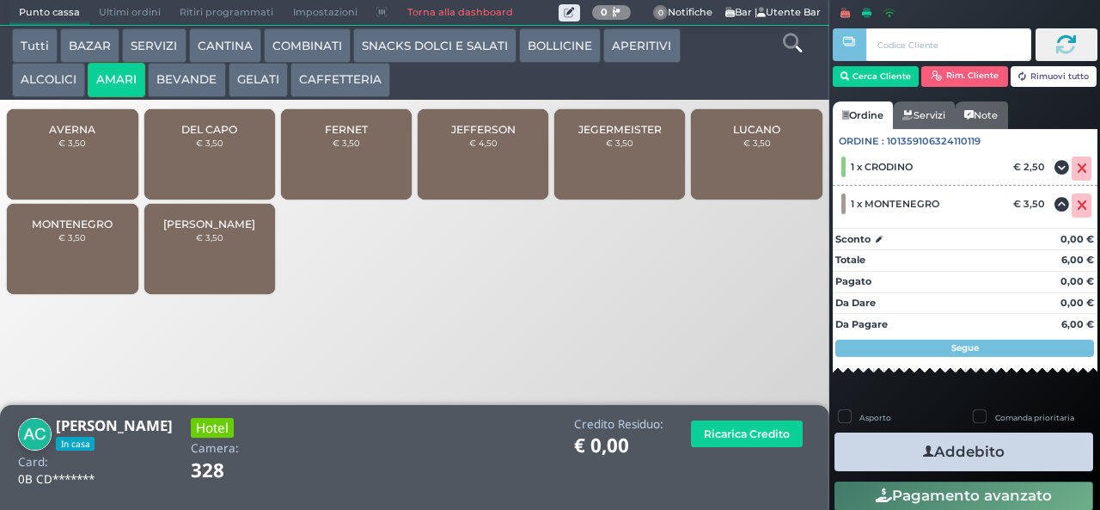
click at [923, 449] on icon "button" at bounding box center [928, 452] width 11 height 18
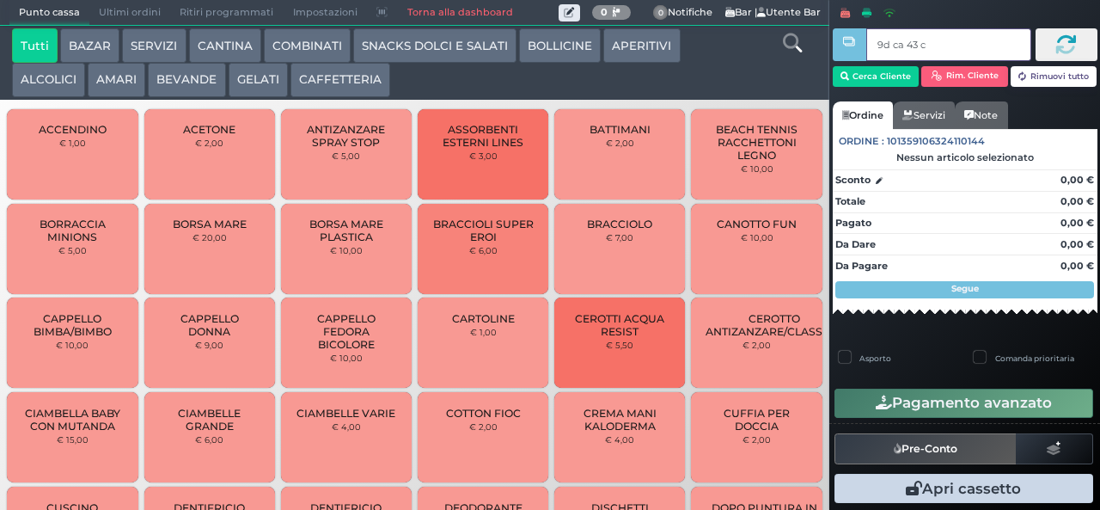
type input "9d ca 43 c3"
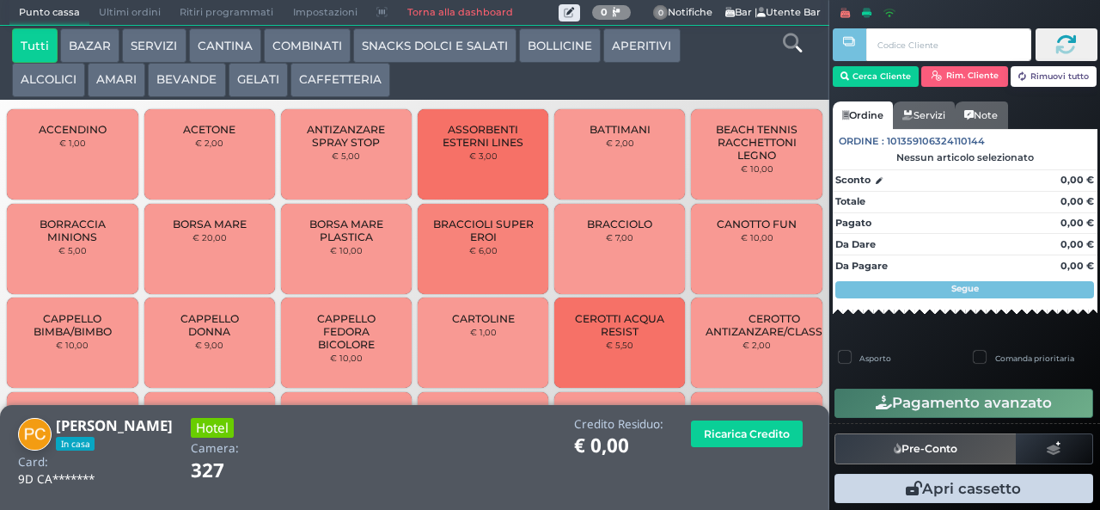
click at [115, 84] on button "AMARI" at bounding box center [117, 80] width 58 height 34
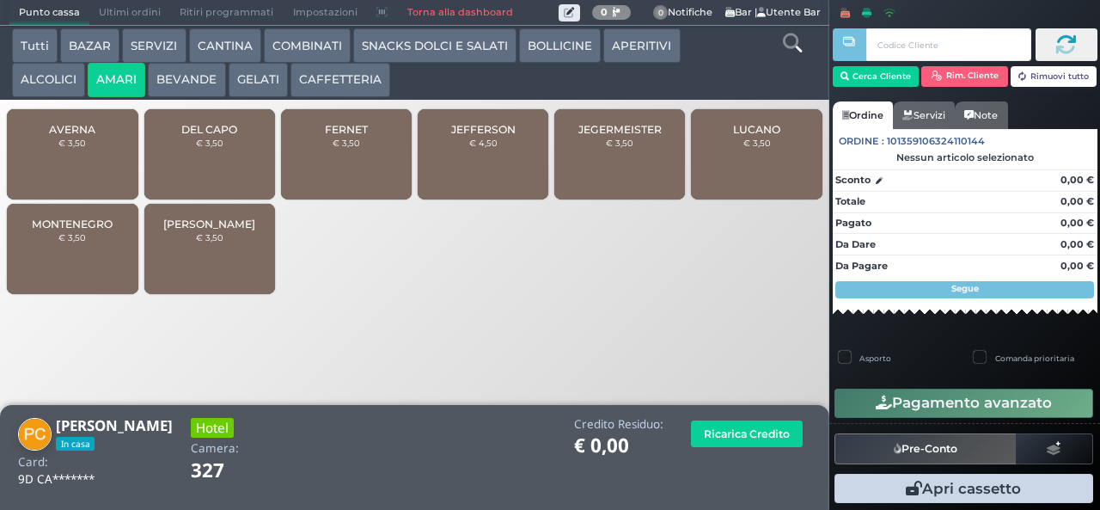
click at [220, 136] on span "DEL CAPO" at bounding box center [209, 129] width 56 height 13
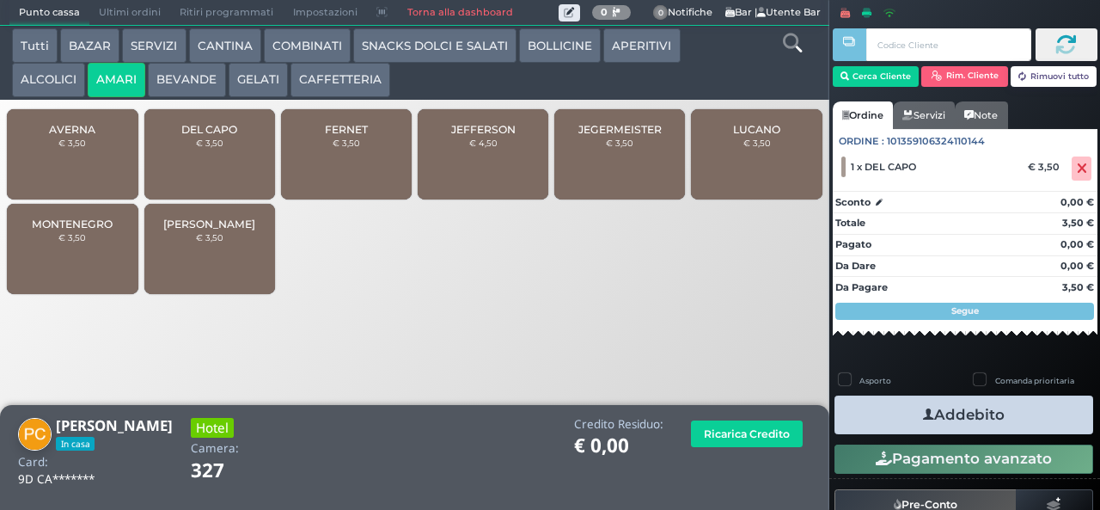
click at [982, 409] on button "Addebito" at bounding box center [964, 414] width 259 height 39
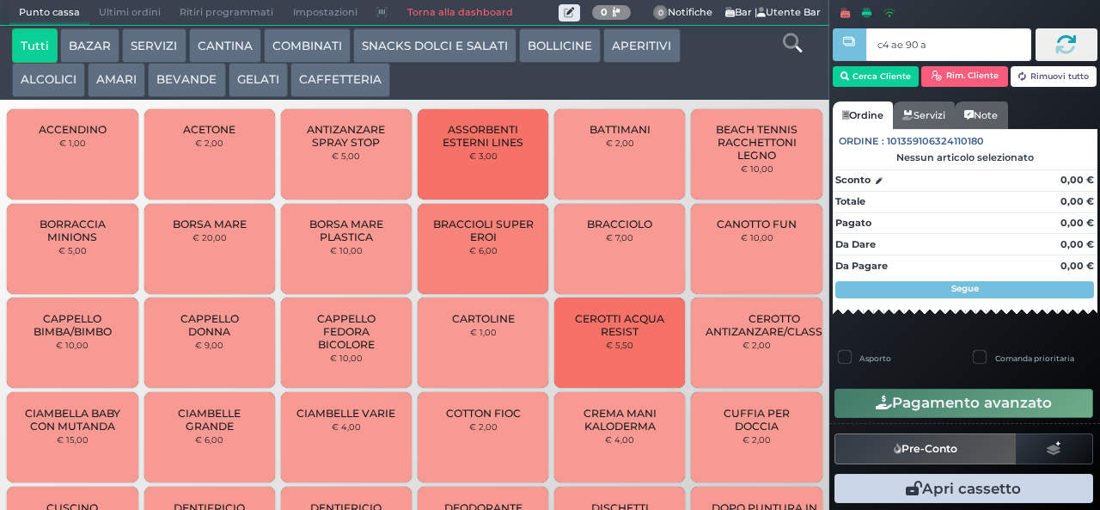
type input "c4 ae 90 af"
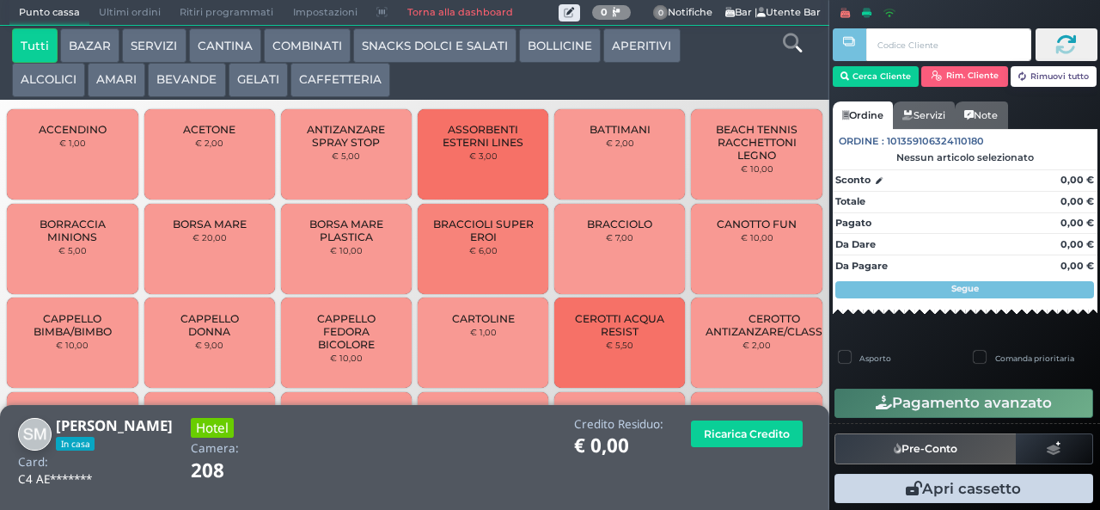
click at [304, 46] on button "COMBINATI" at bounding box center [307, 45] width 87 height 34
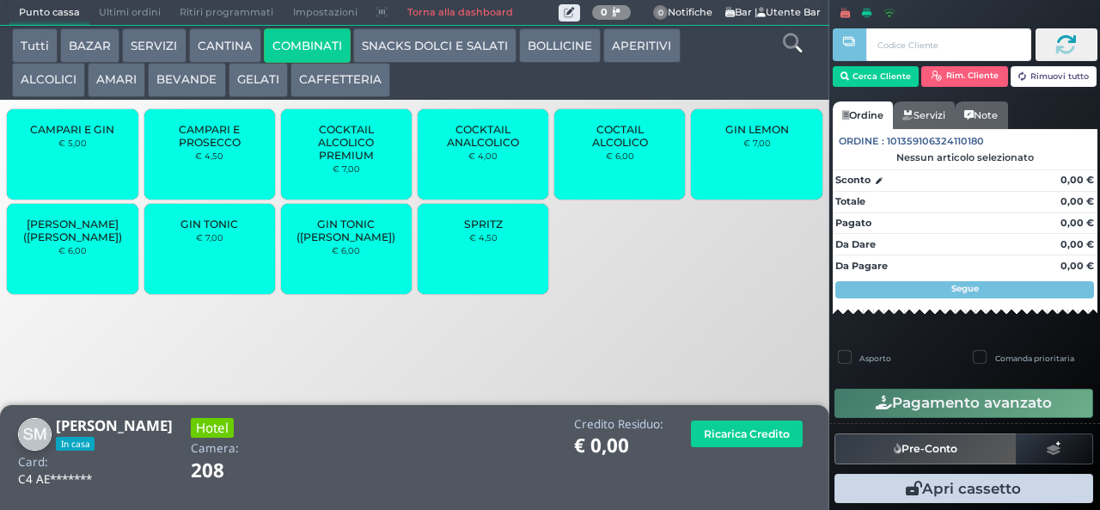
click at [359, 158] on span "COCKTAIL ALCOLICO PREMIUM" at bounding box center [347, 142] width 102 height 39
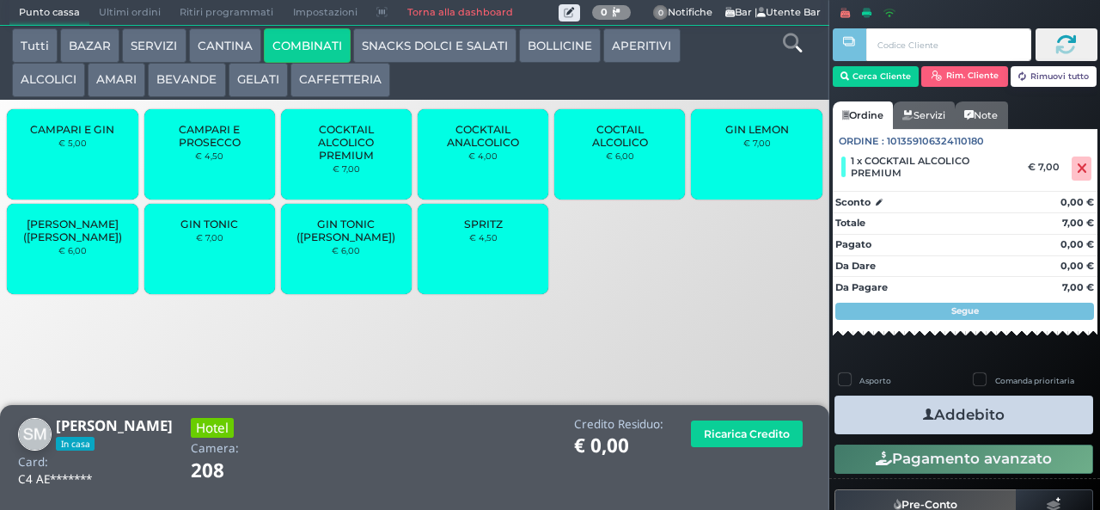
click at [359, 154] on span "COCKTAIL ALCOLICO PREMIUM" at bounding box center [347, 142] width 102 height 39
click at [976, 408] on button "Addebito" at bounding box center [964, 414] width 259 height 39
